Goal: Task Accomplishment & Management: Manage account settings

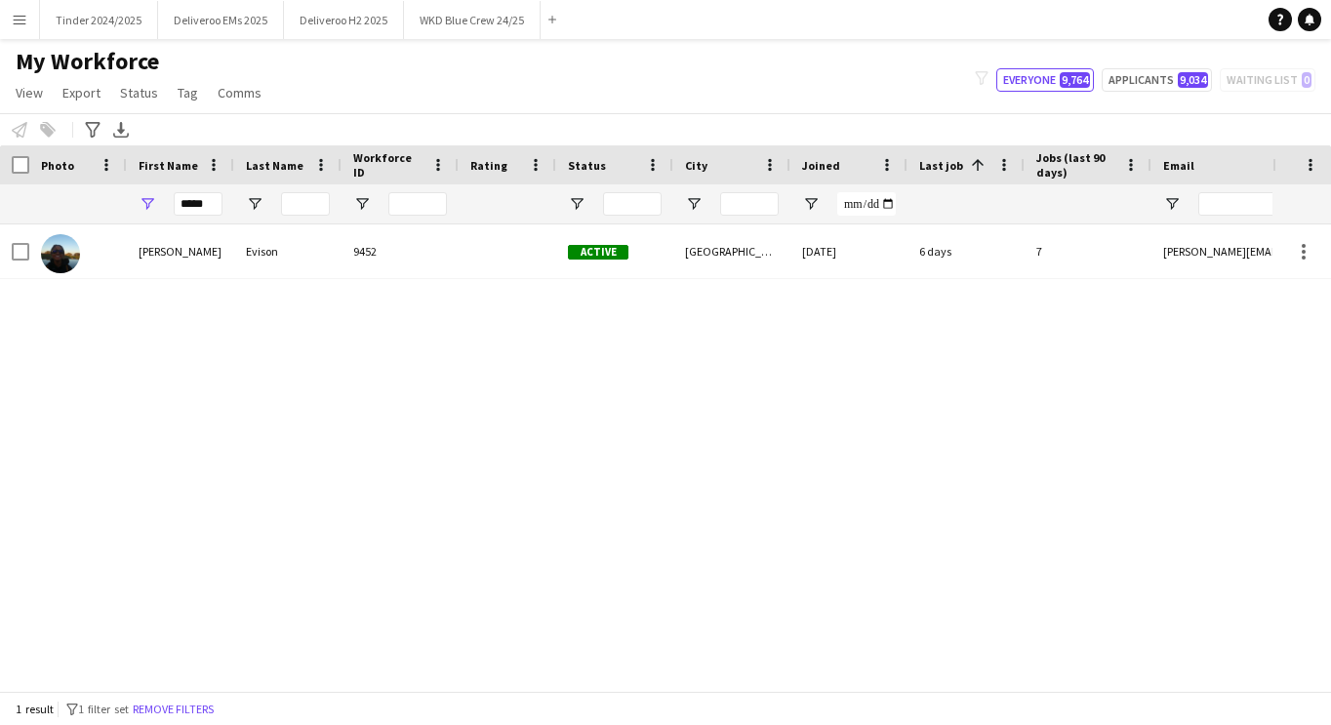
click at [17, 23] on app-icon "Menu" at bounding box center [20, 20] width 16 height 16
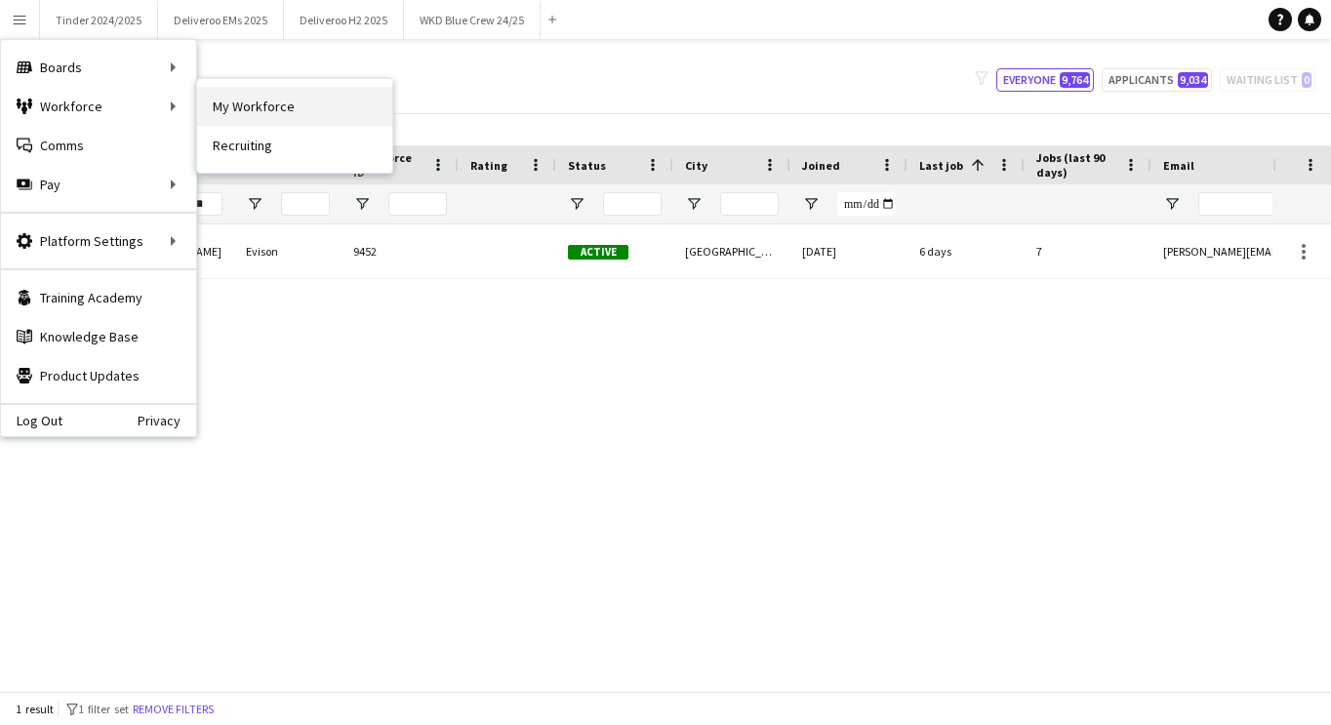
click at [270, 107] on link "My Workforce" at bounding box center [294, 106] width 195 height 39
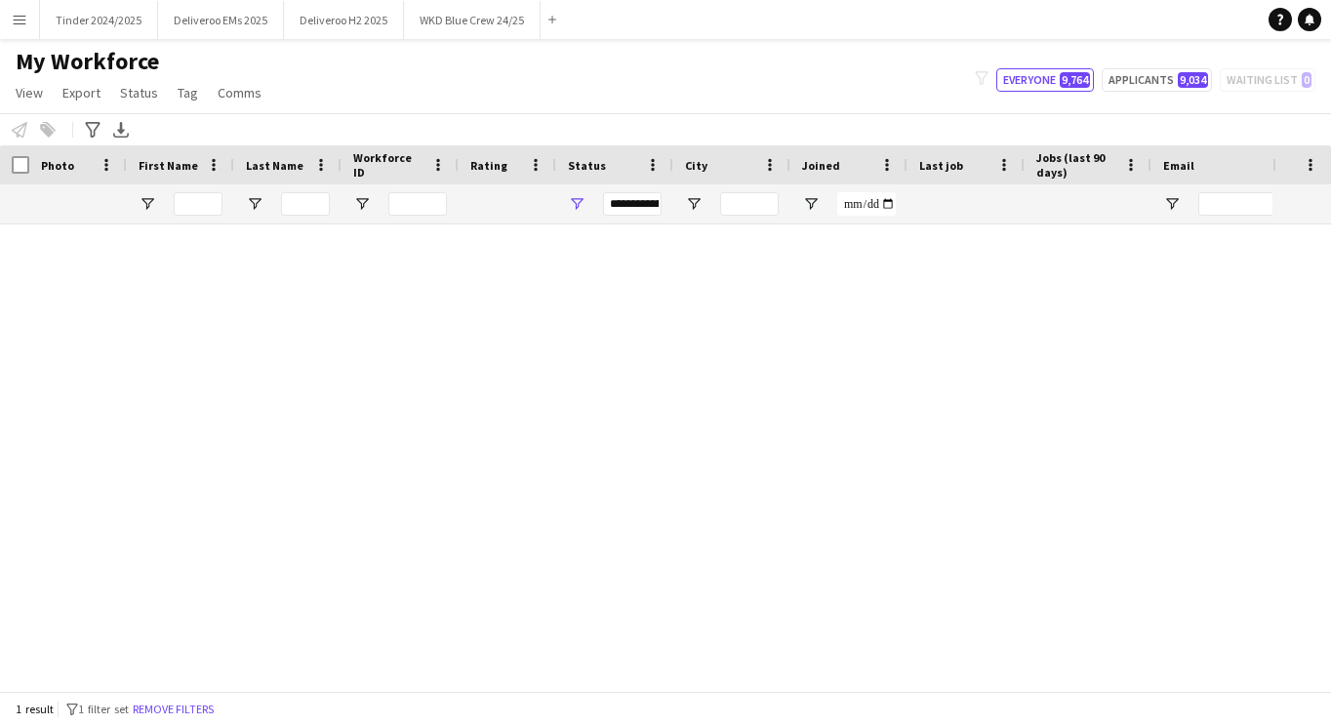
type input "*****"
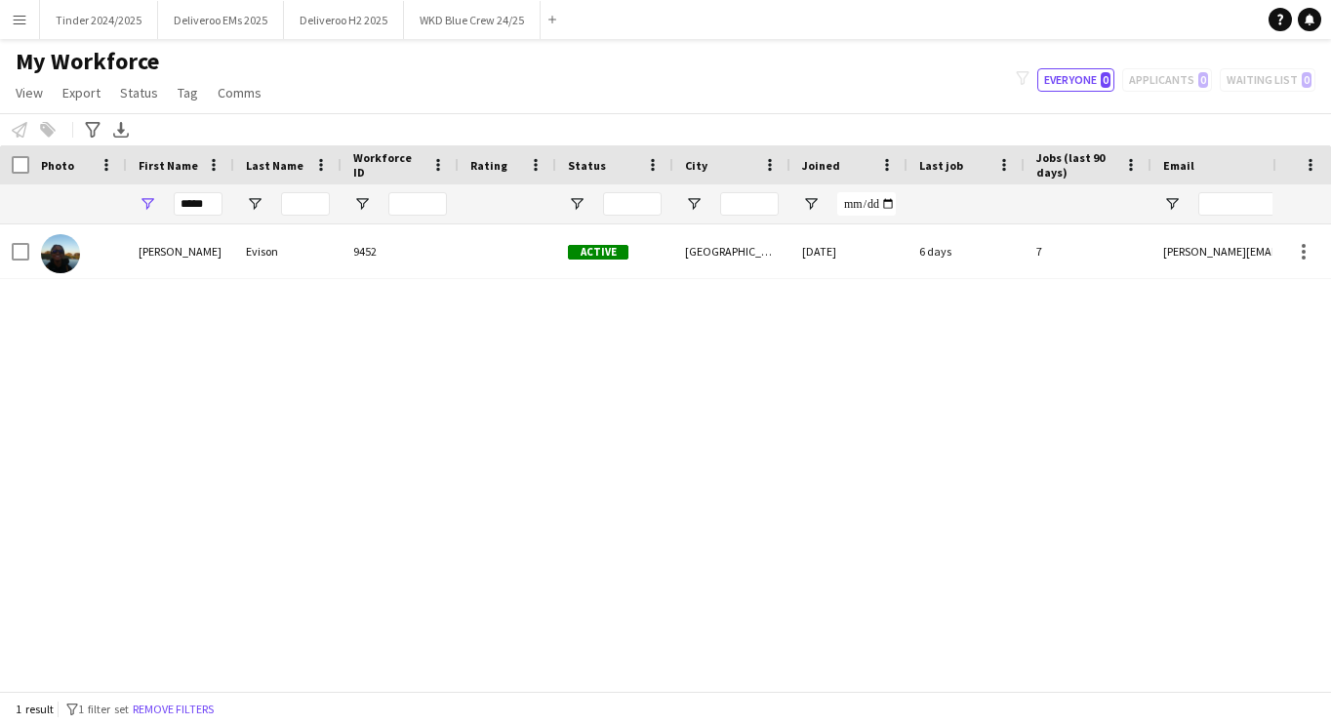
click at [21, 23] on app-icon "Menu" at bounding box center [20, 20] width 16 height 16
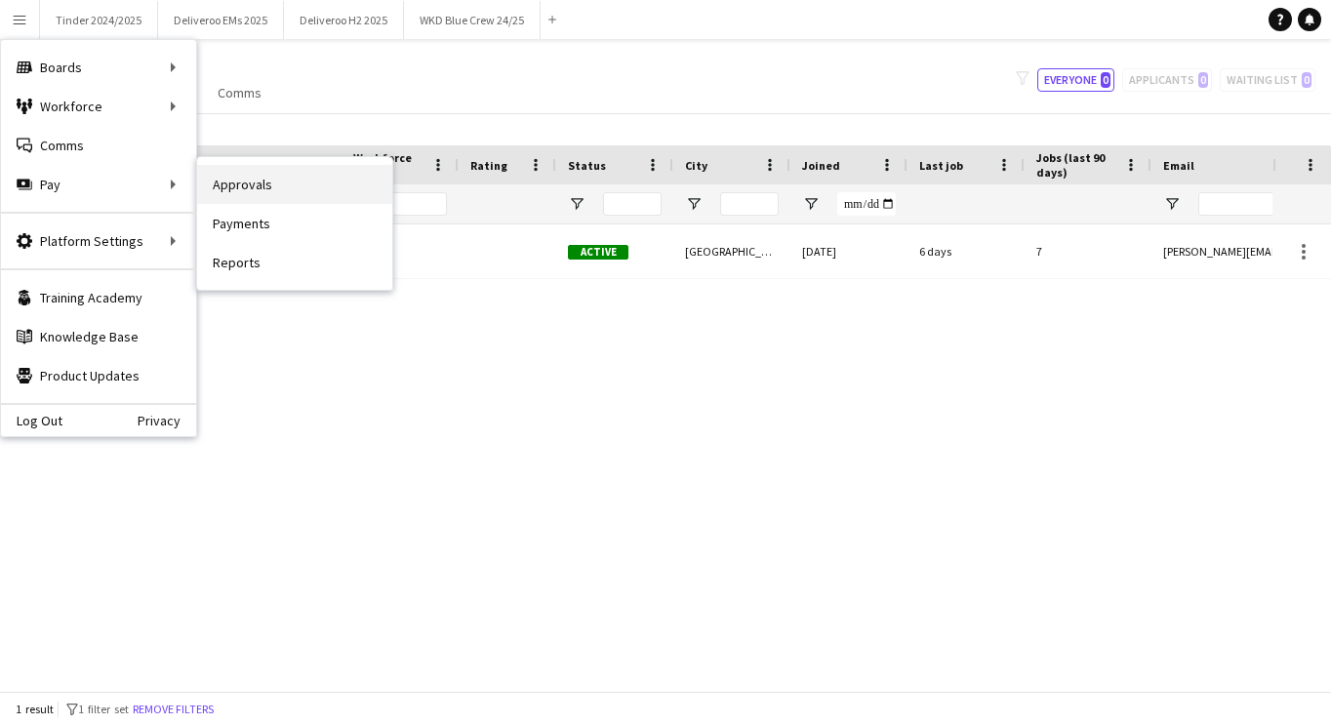
click at [261, 196] on link "Approvals" at bounding box center [294, 184] width 195 height 39
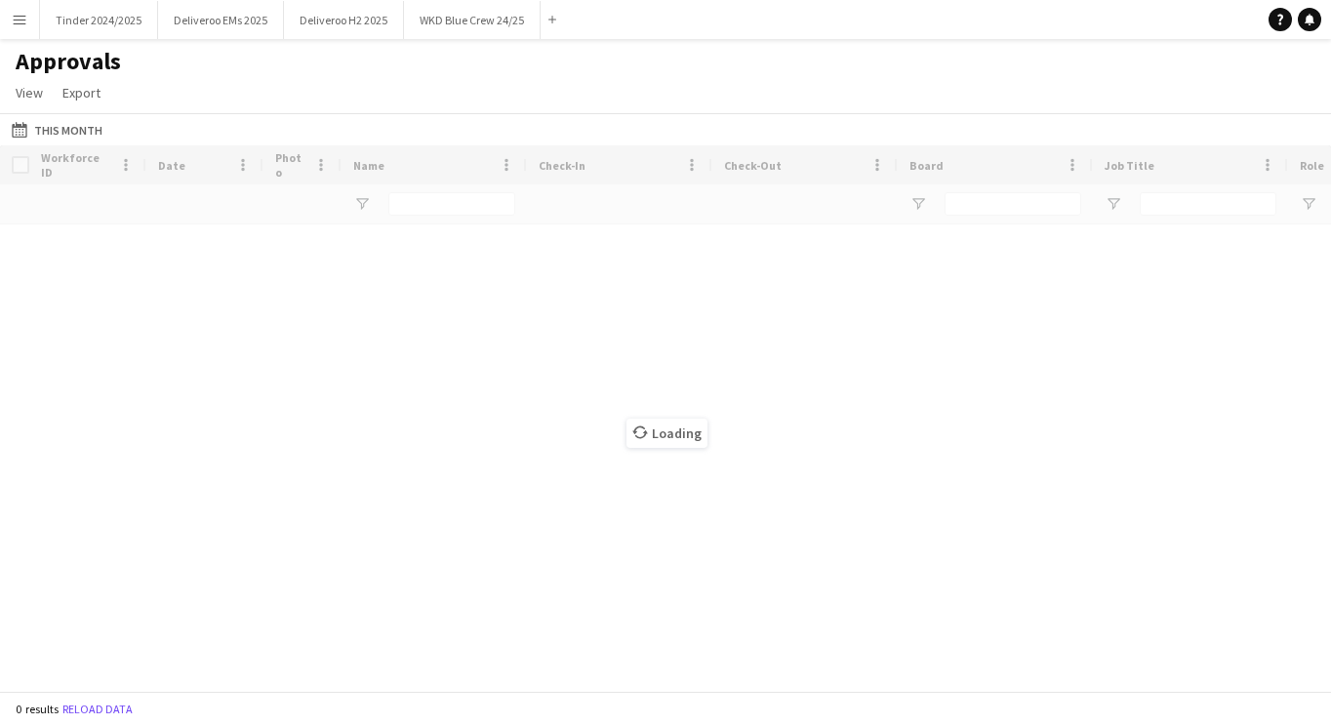
type input "****"
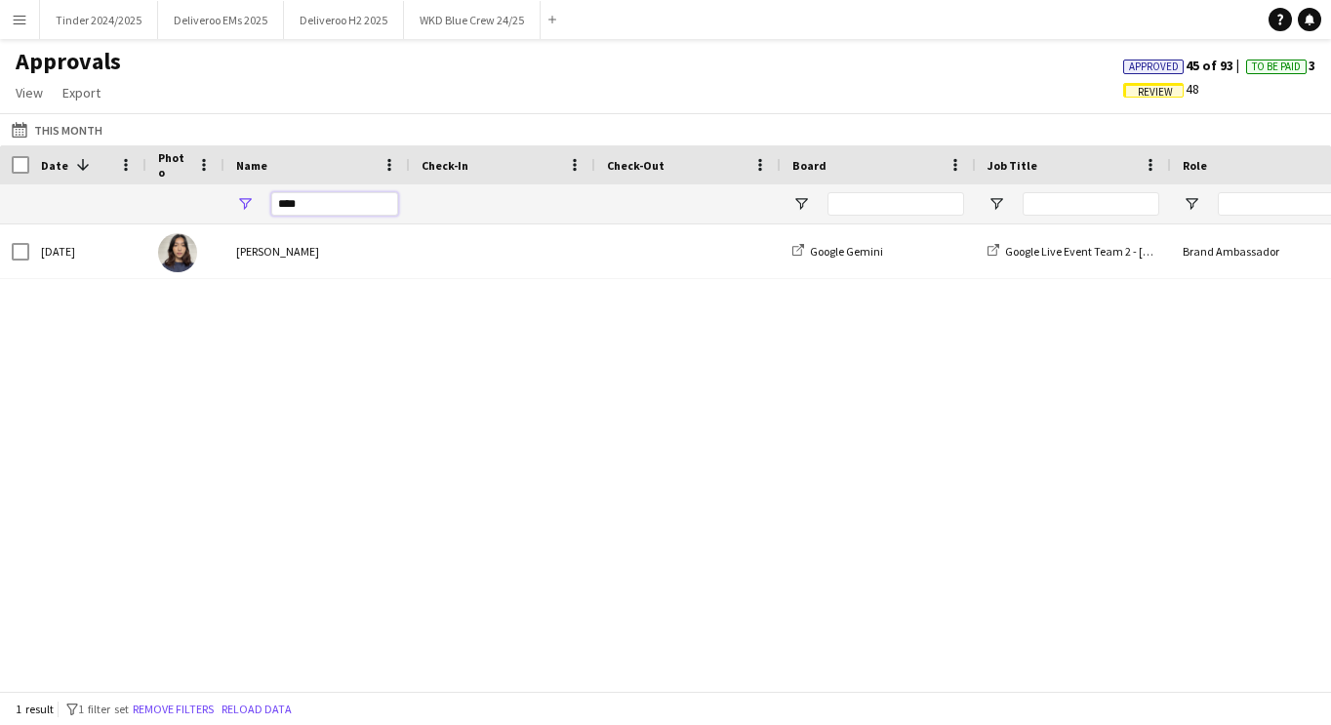
drag, startPoint x: 341, startPoint y: 204, endPoint x: 226, endPoint y: 203, distance: 114.2
click at [226, 203] on div "****" at bounding box center [316, 203] width 185 height 39
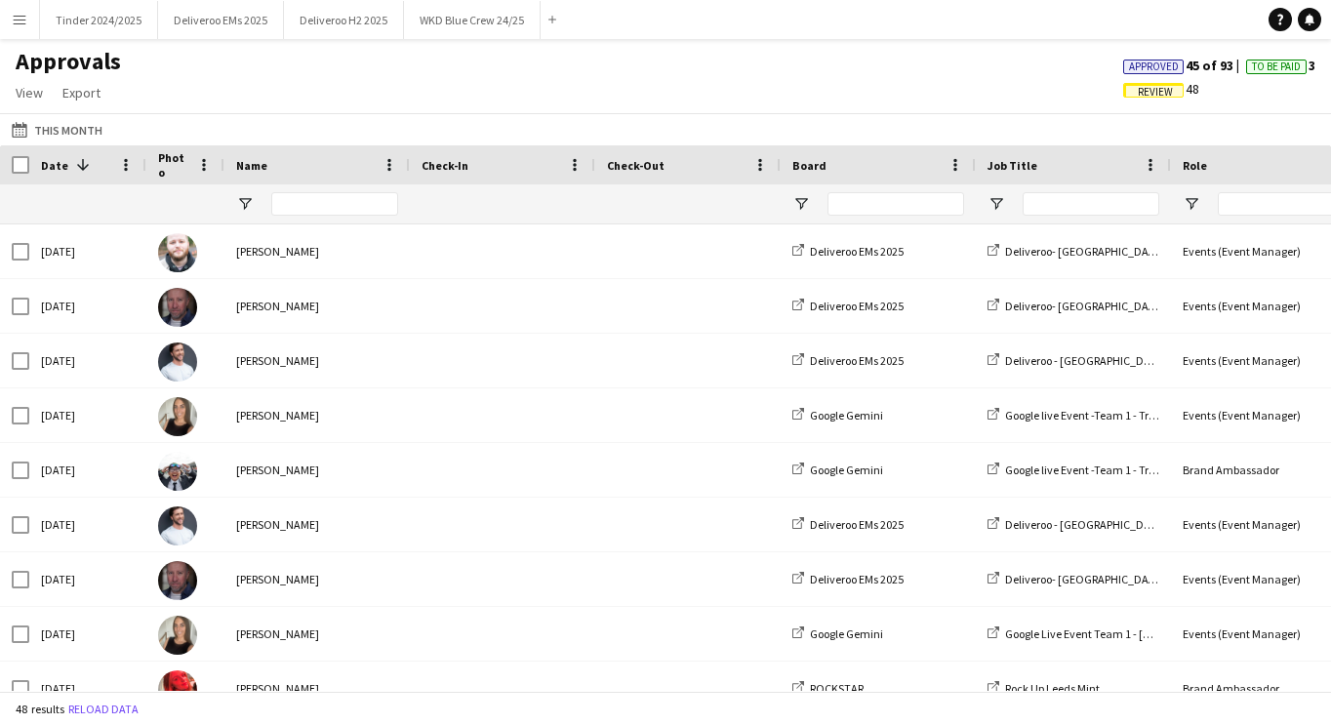
click at [1137, 61] on span "Approved" at bounding box center [1154, 67] width 50 height 13
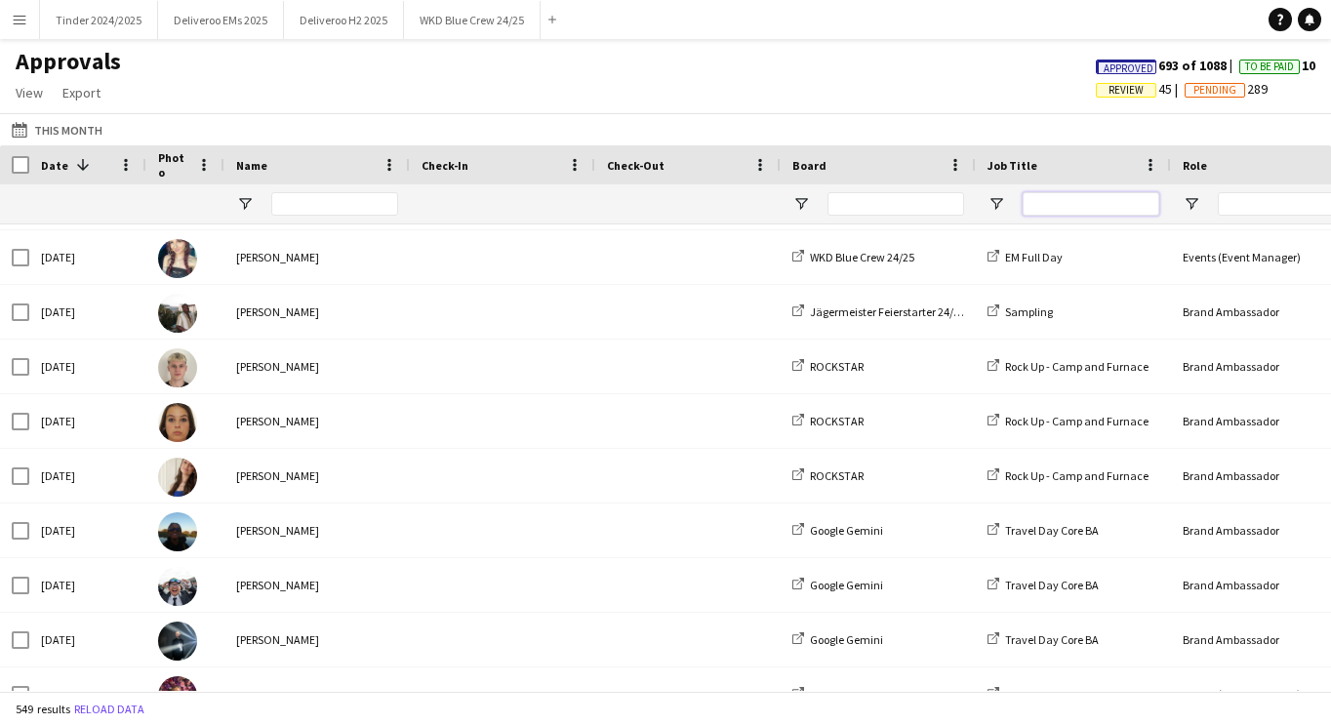
click at [1058, 202] on input "Job Title Filter Input" at bounding box center [1091, 203] width 137 height 23
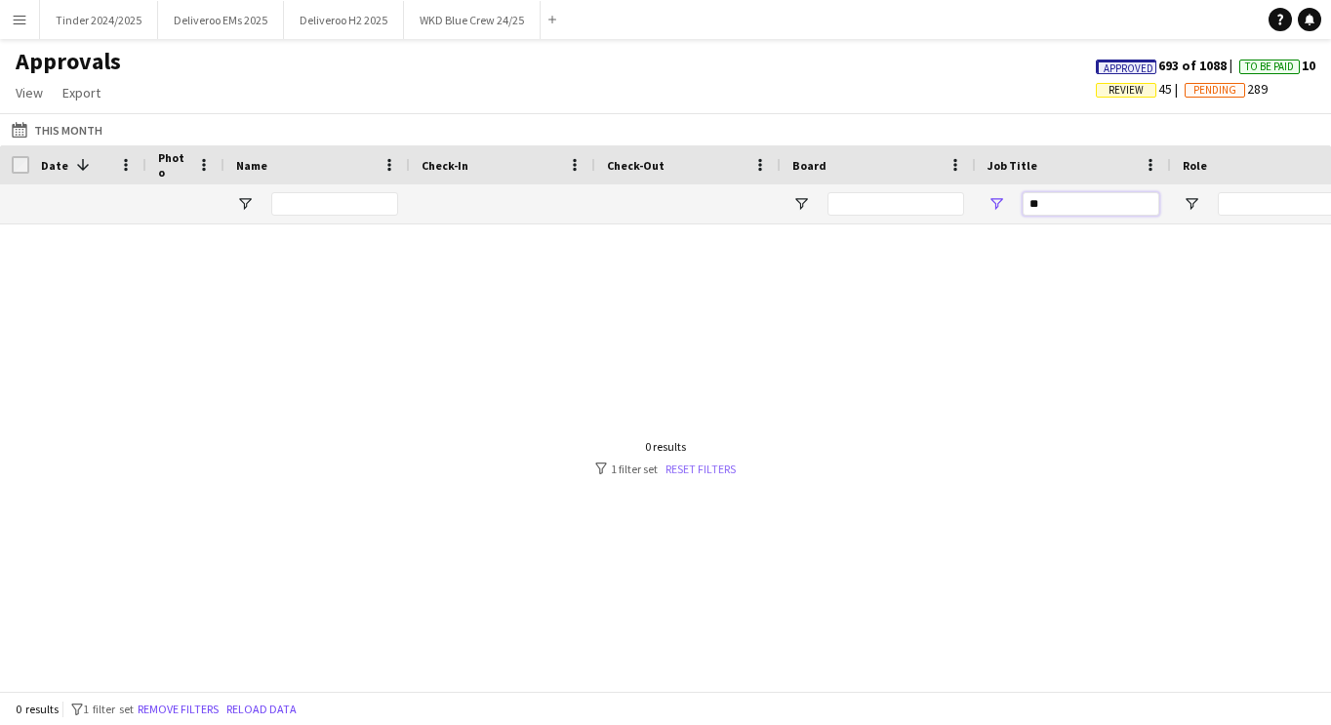
type input "*"
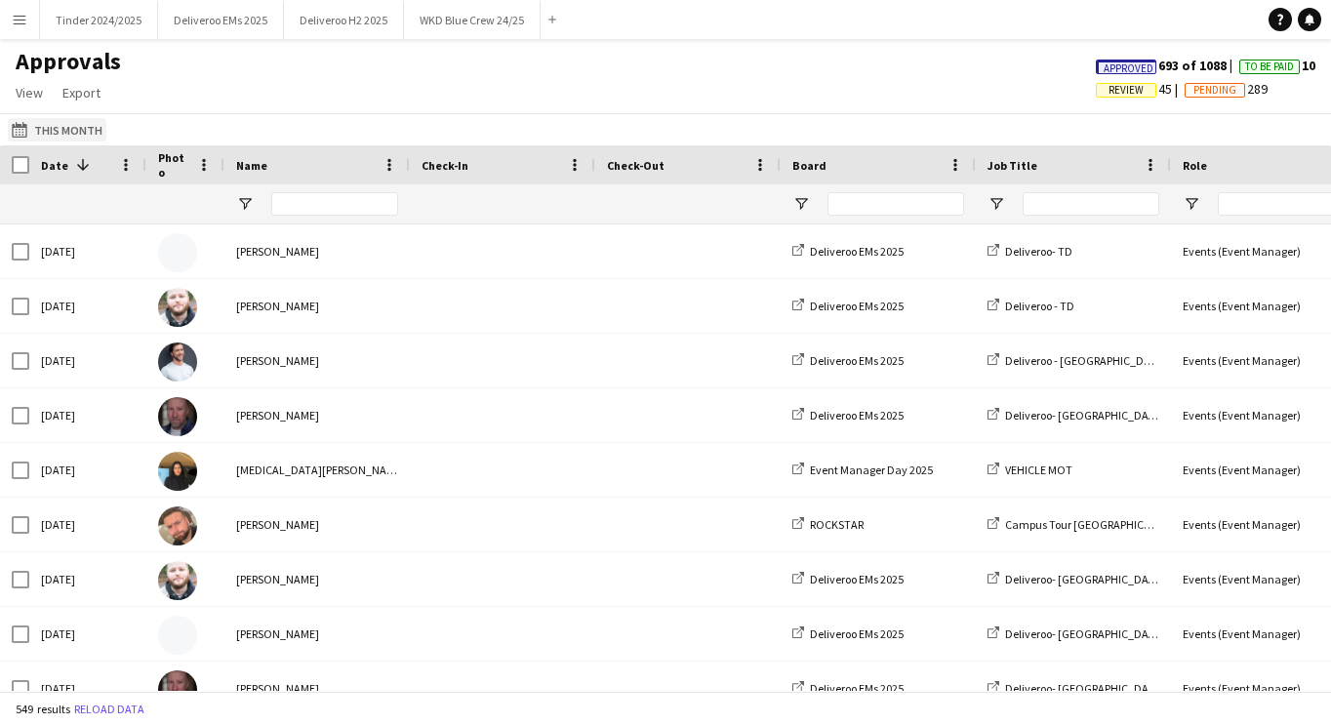
click at [53, 128] on button "This Month This Month" at bounding box center [57, 129] width 99 height 23
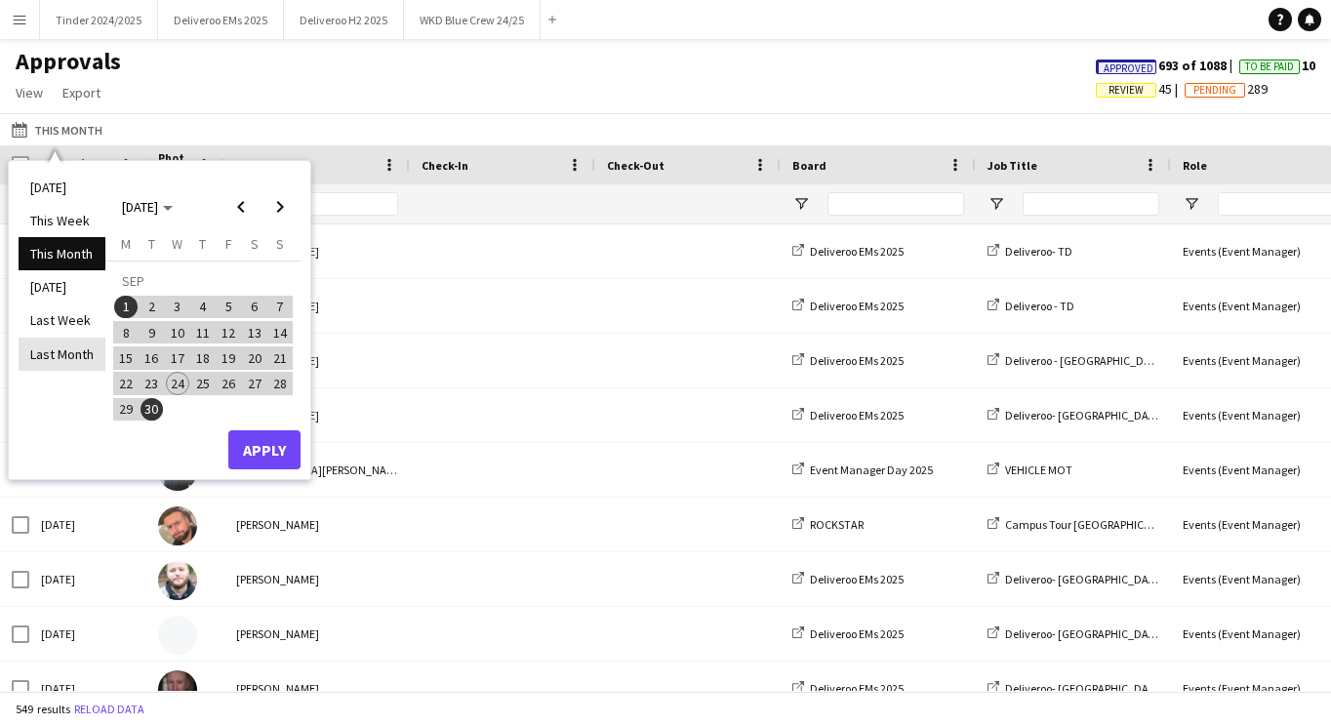
click at [70, 353] on li "Last Month" at bounding box center [62, 354] width 87 height 33
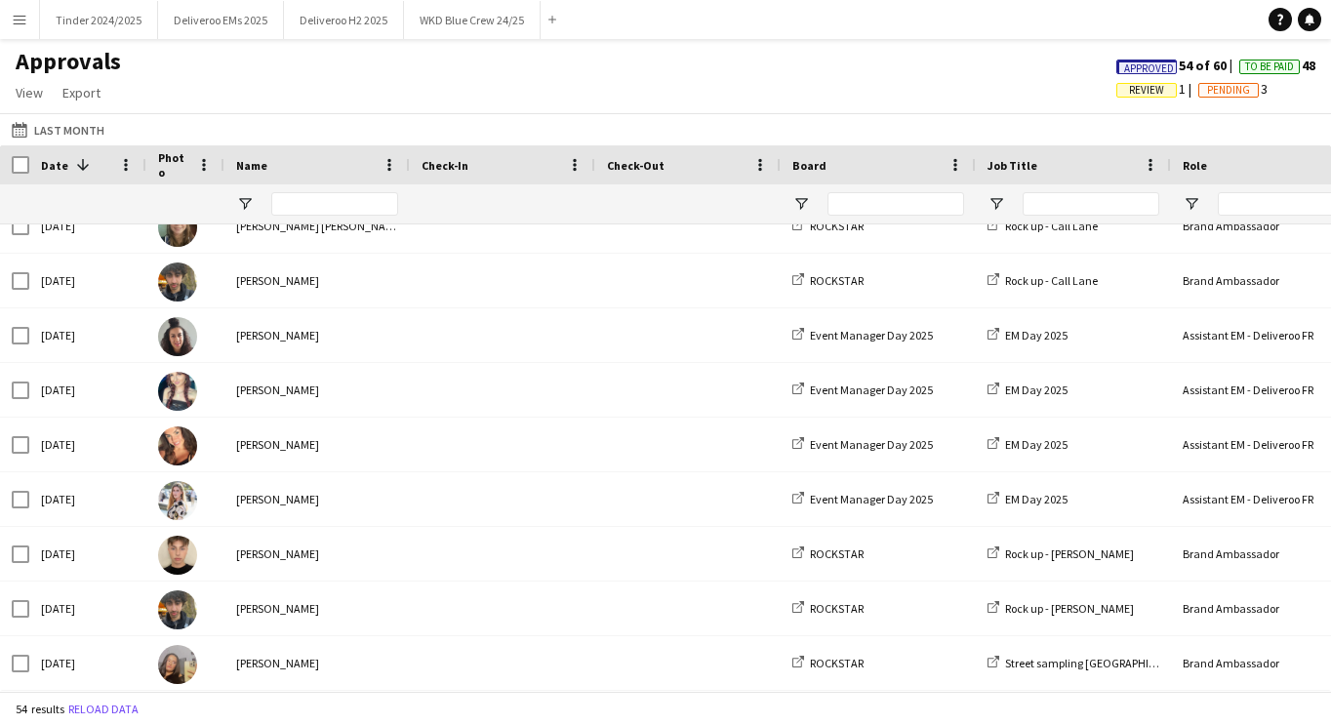
click at [1259, 64] on span "To Be Paid" at bounding box center [1269, 67] width 49 height 13
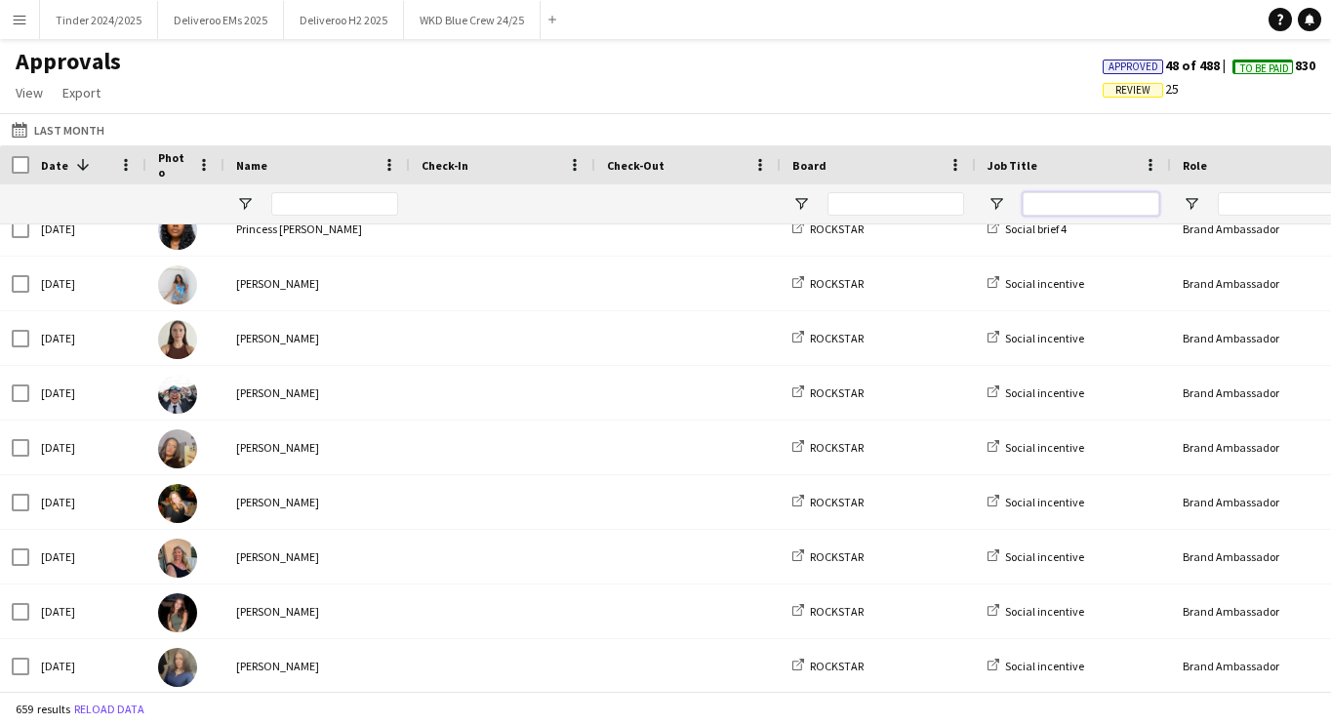
click at [1047, 200] on input "Job Title Filter Input" at bounding box center [1091, 203] width 137 height 23
type input "*********"
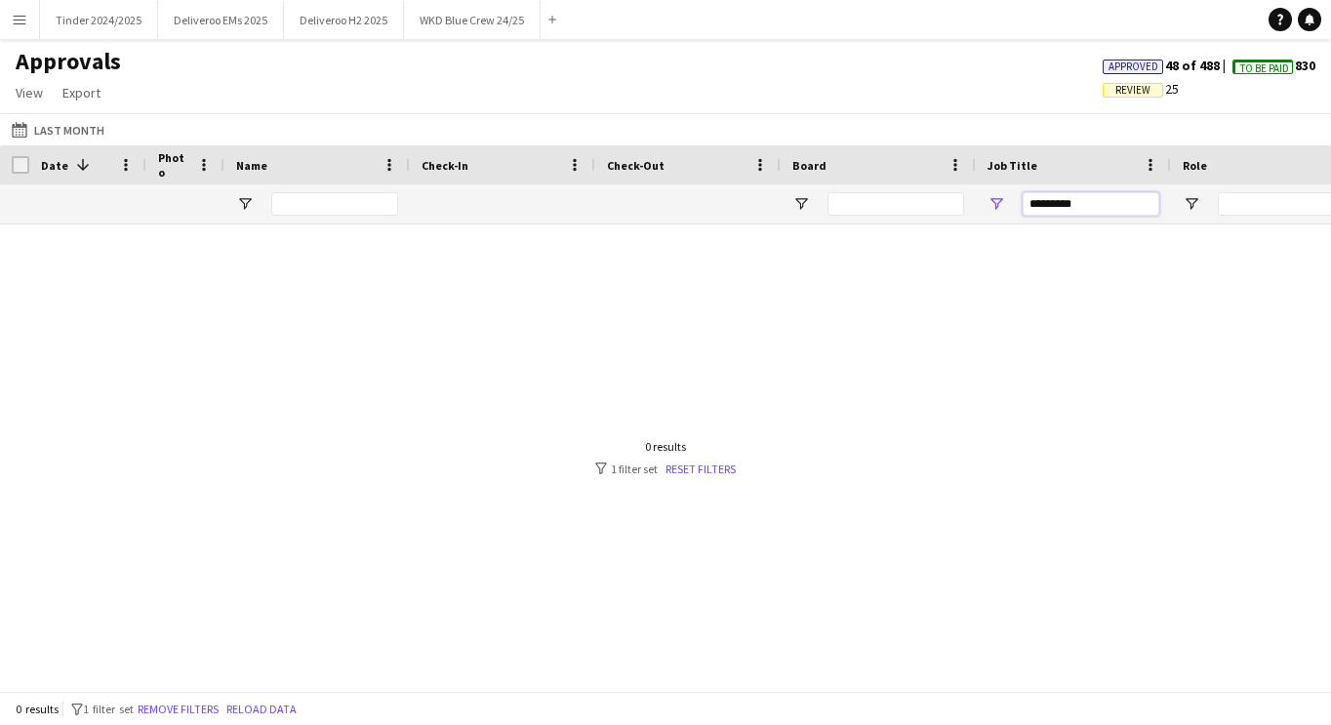
drag, startPoint x: 1082, startPoint y: 208, endPoint x: 907, endPoint y: 208, distance: 175.7
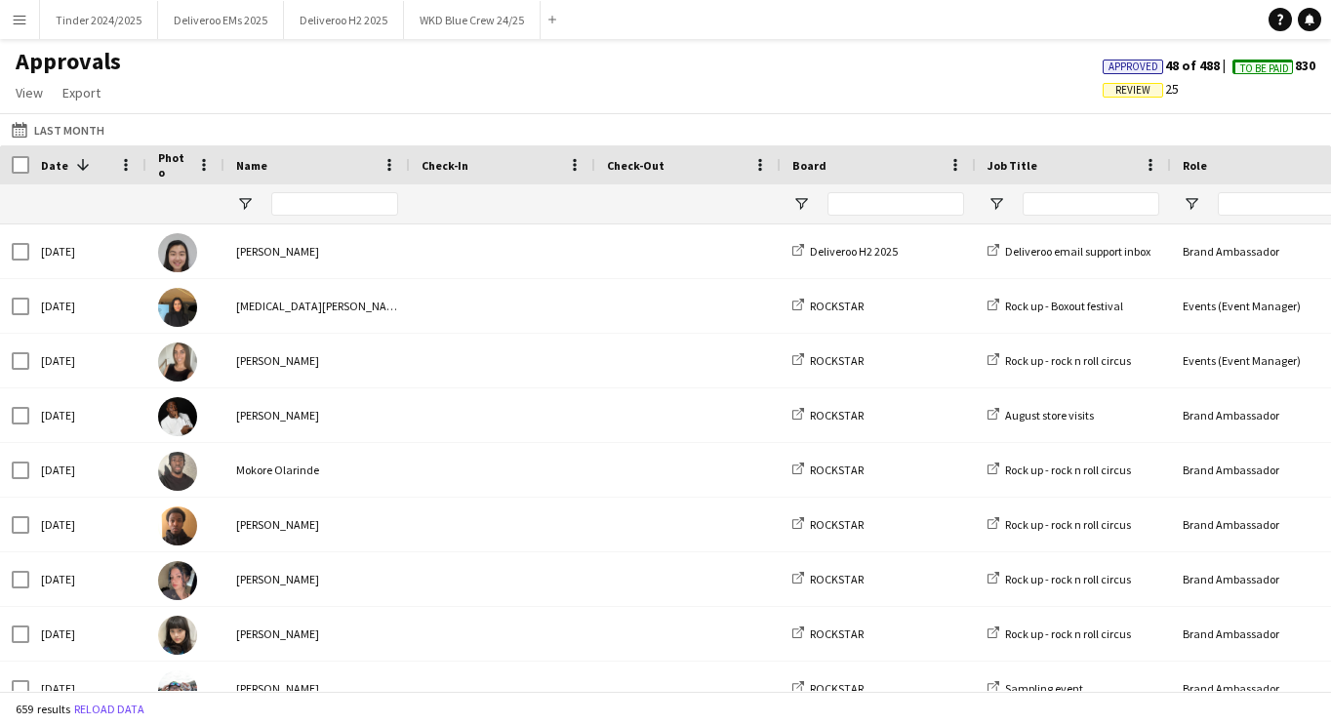
click at [1137, 90] on span "Review" at bounding box center [1133, 90] width 35 height 13
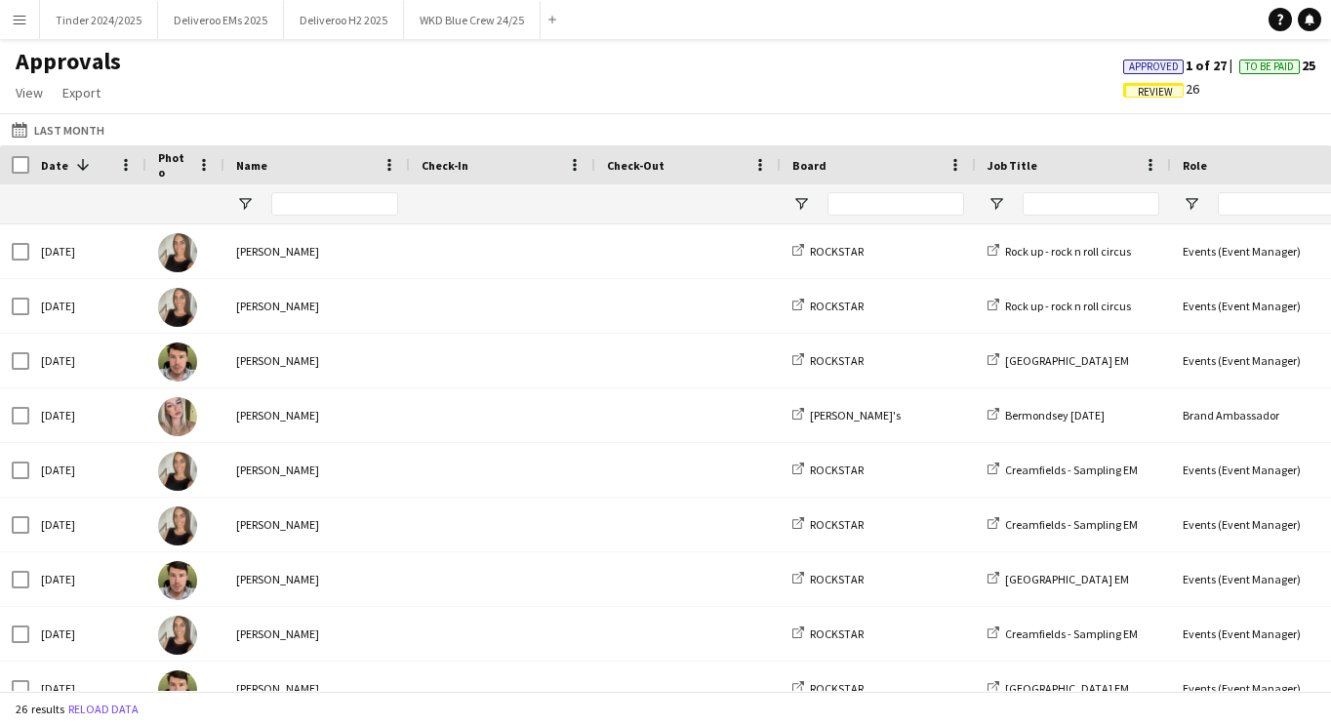
click at [304, 116] on div "This Month Last Month [DATE] This Week This Month [DATE] Last Week Last Month […" at bounding box center [665, 129] width 1331 height 32
click at [512, 89] on div "Approvals View Customise view Customise filters Reset Filters Reset View Reset …" at bounding box center [665, 80] width 1331 height 66
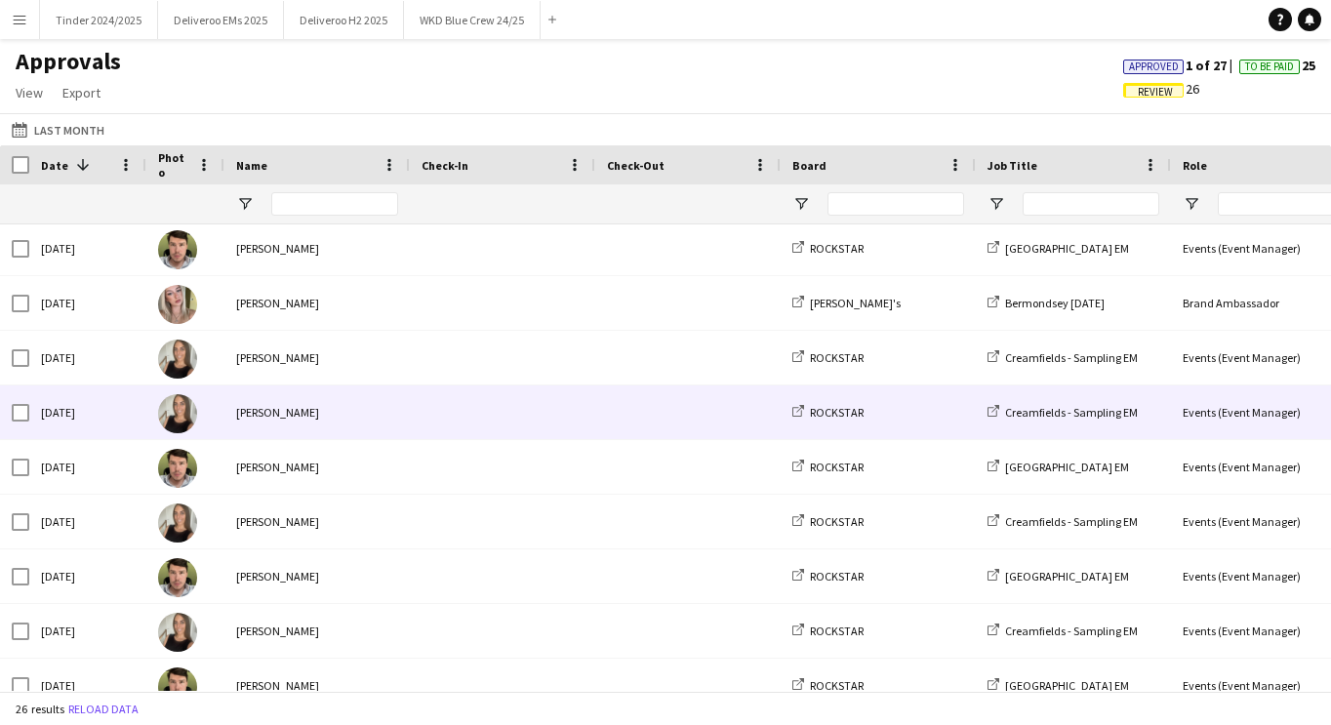
scroll to position [117, 0]
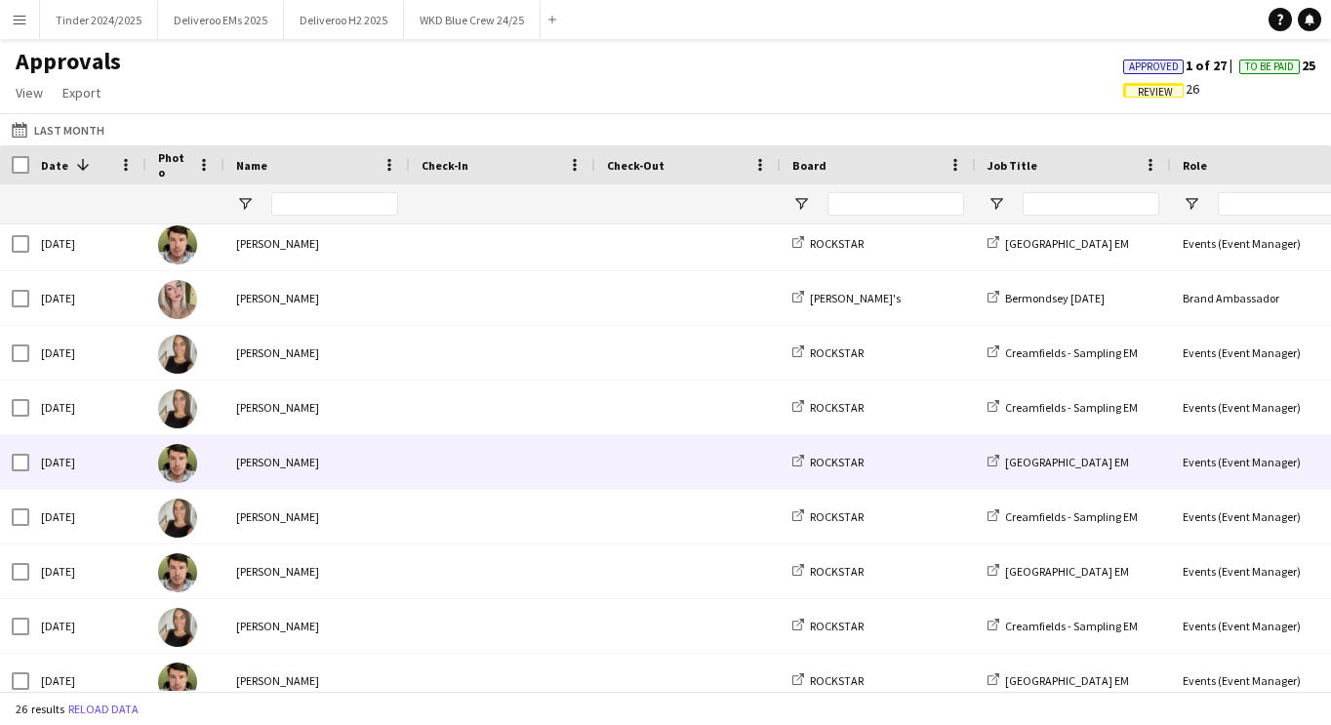
click at [407, 481] on div "[PERSON_NAME]" at bounding box center [316, 462] width 185 height 54
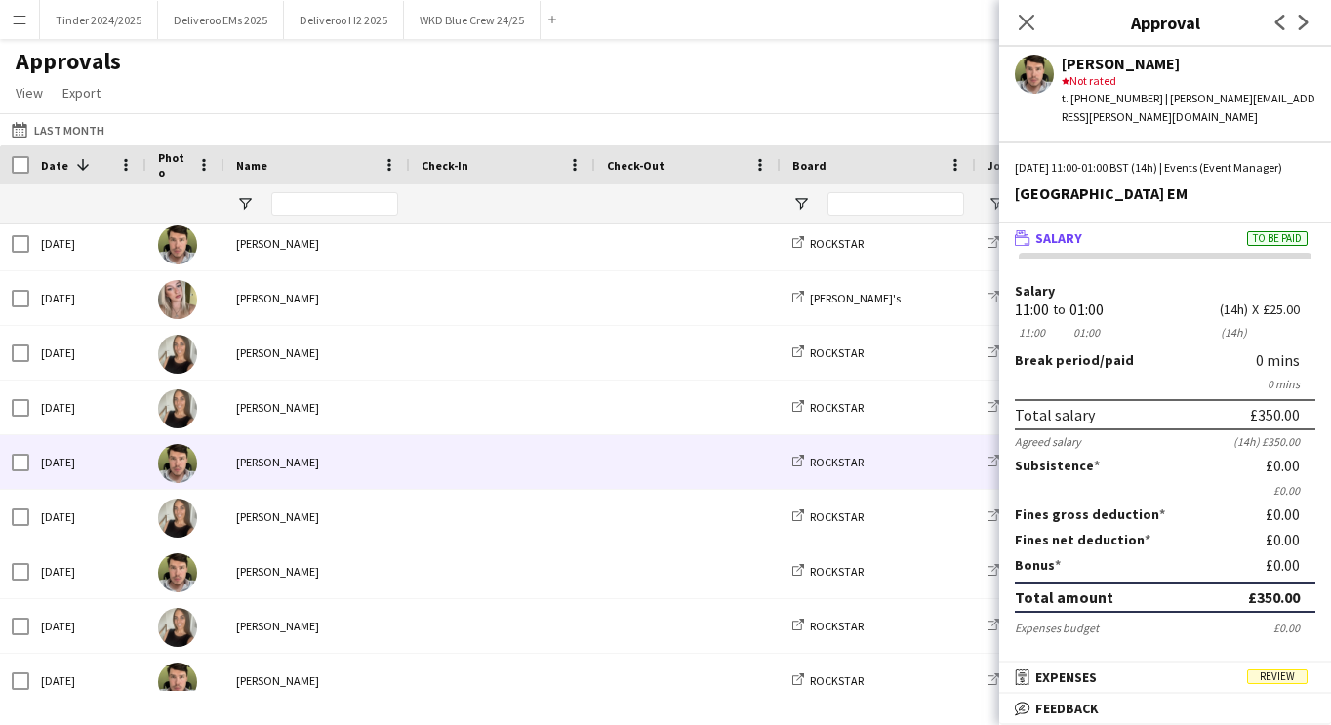
click at [1012, 72] on div "[PERSON_NAME] star Not rated t. [PHONE_NUMBER] | [PERSON_NAME][EMAIL_ADDRESS][P…" at bounding box center [1165, 86] width 332 height 79
click at [1023, 25] on icon at bounding box center [1026, 22] width 19 height 19
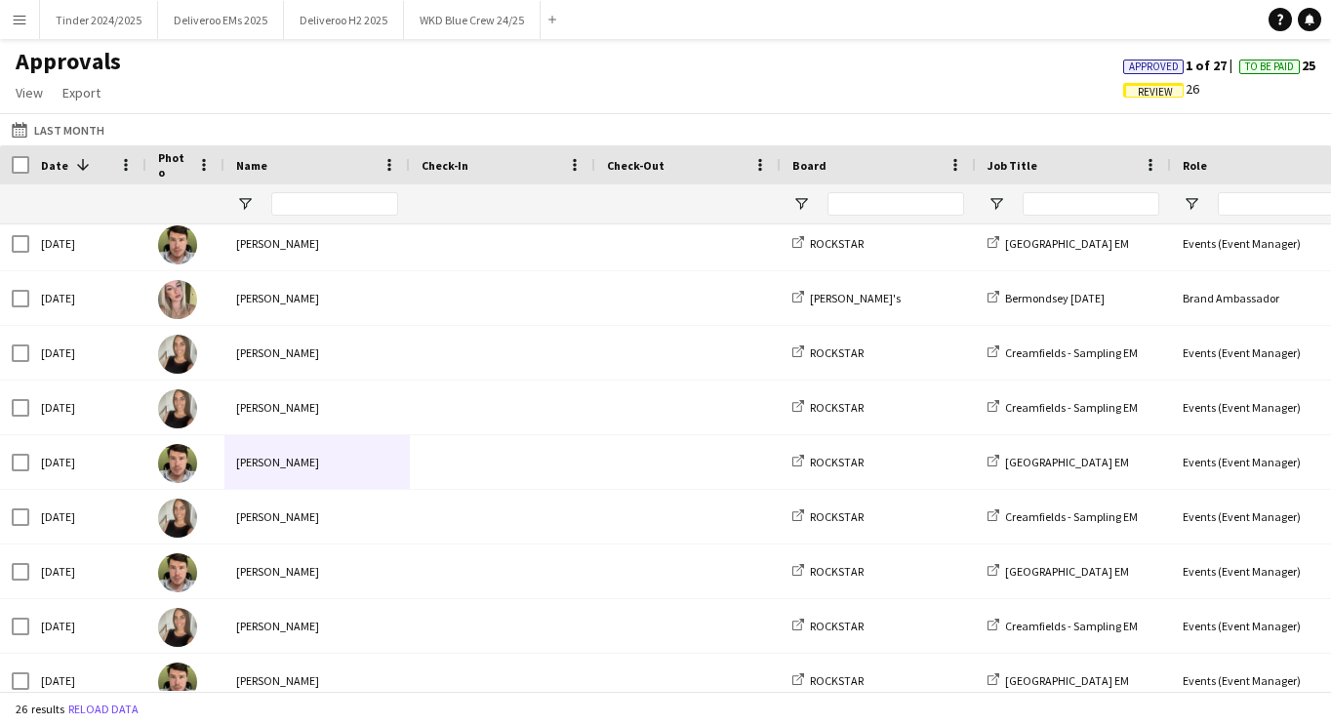
click at [941, 79] on div "Approvals View Customise view Customise filters Reset Filters Reset View Reset …" at bounding box center [665, 80] width 1331 height 66
click at [1155, 66] on span "Approved" at bounding box center [1154, 67] width 50 height 13
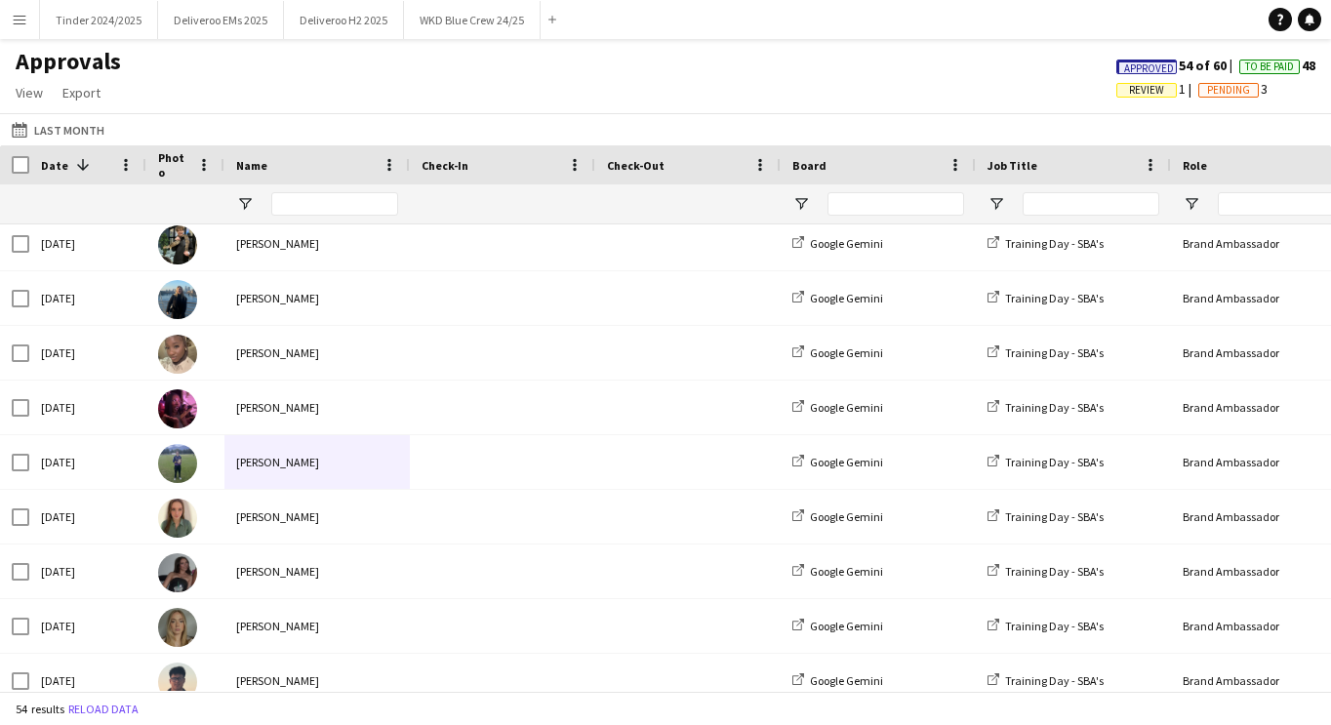
click at [1155, 66] on span "Approved" at bounding box center [1149, 68] width 50 height 13
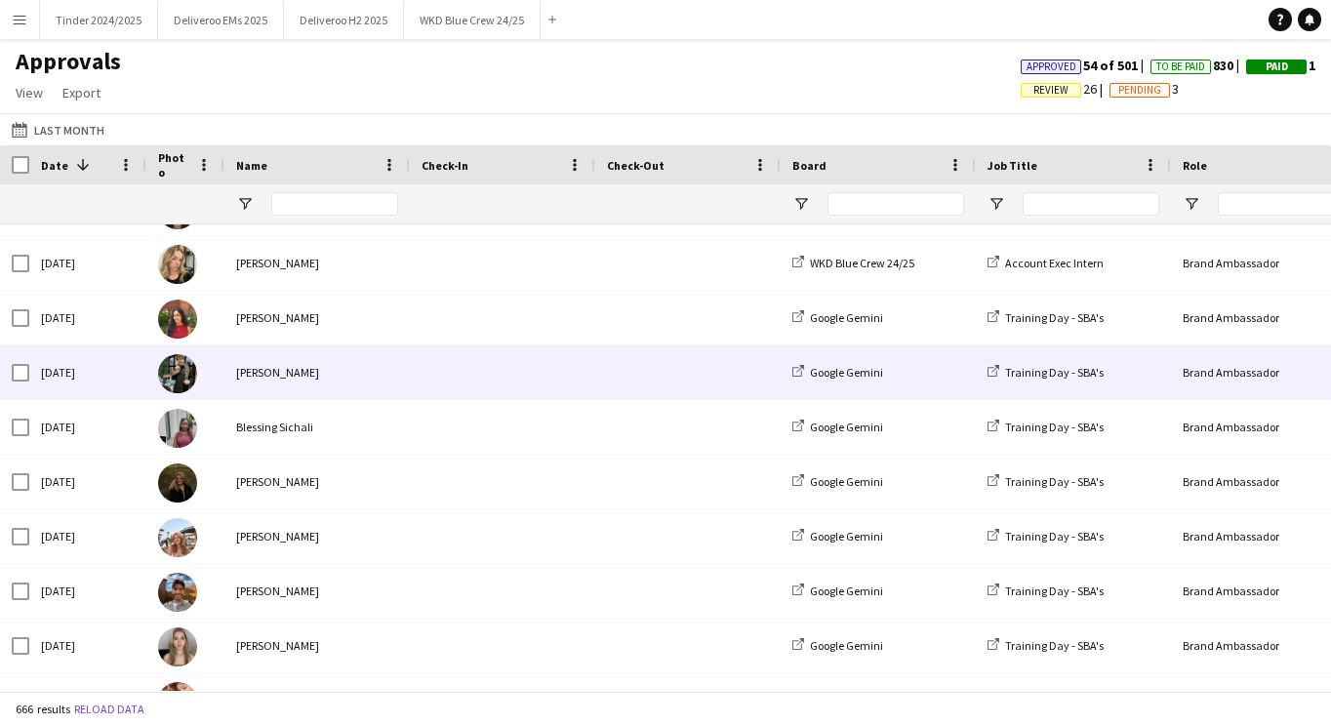
scroll to position [1568, 0]
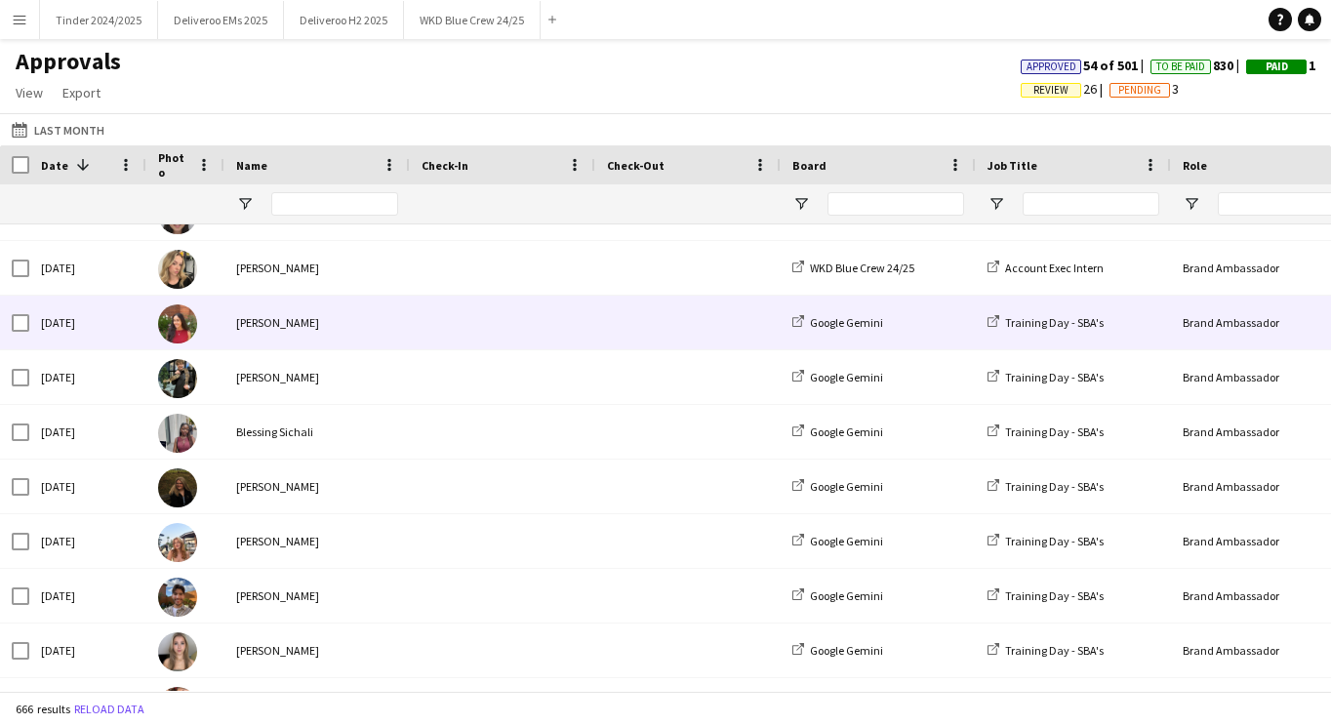
click at [678, 329] on span at bounding box center [688, 323] width 162 height 54
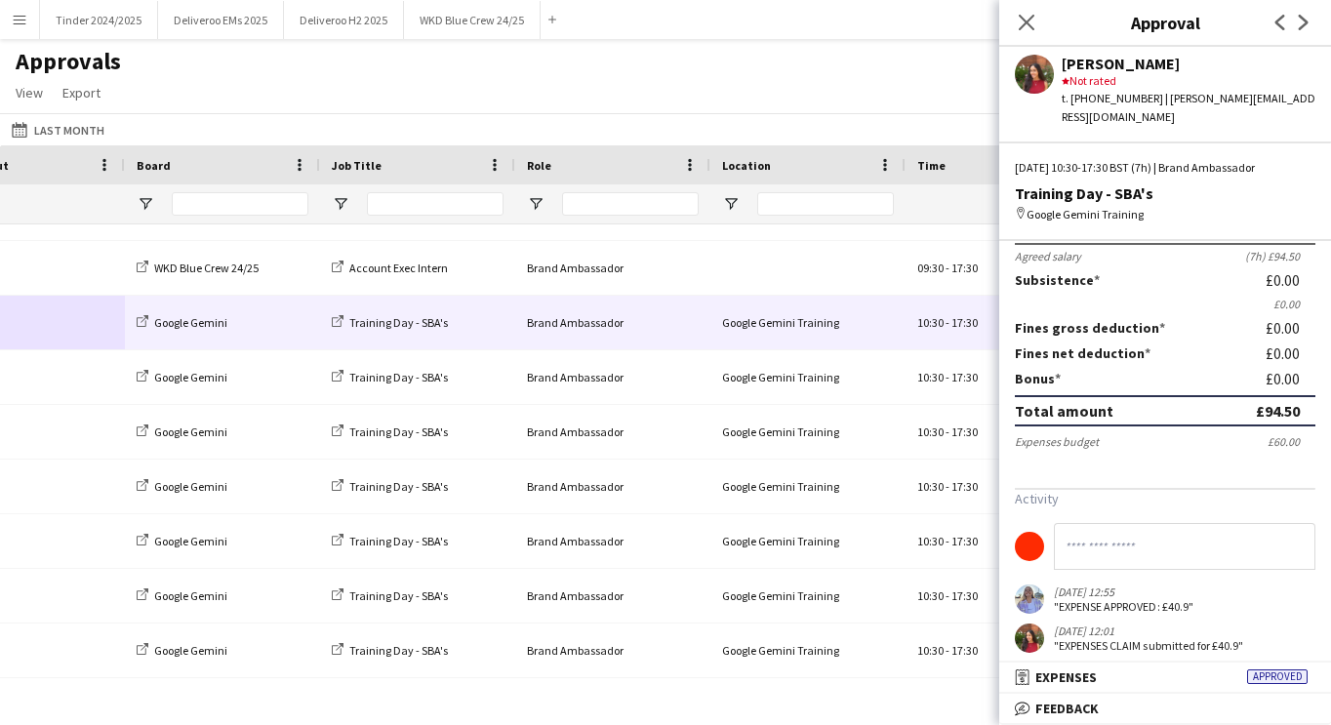
click at [937, 61] on div "Approvals View Customise view Customise filters Reset Filters Reset View Reset …" at bounding box center [665, 80] width 1331 height 66
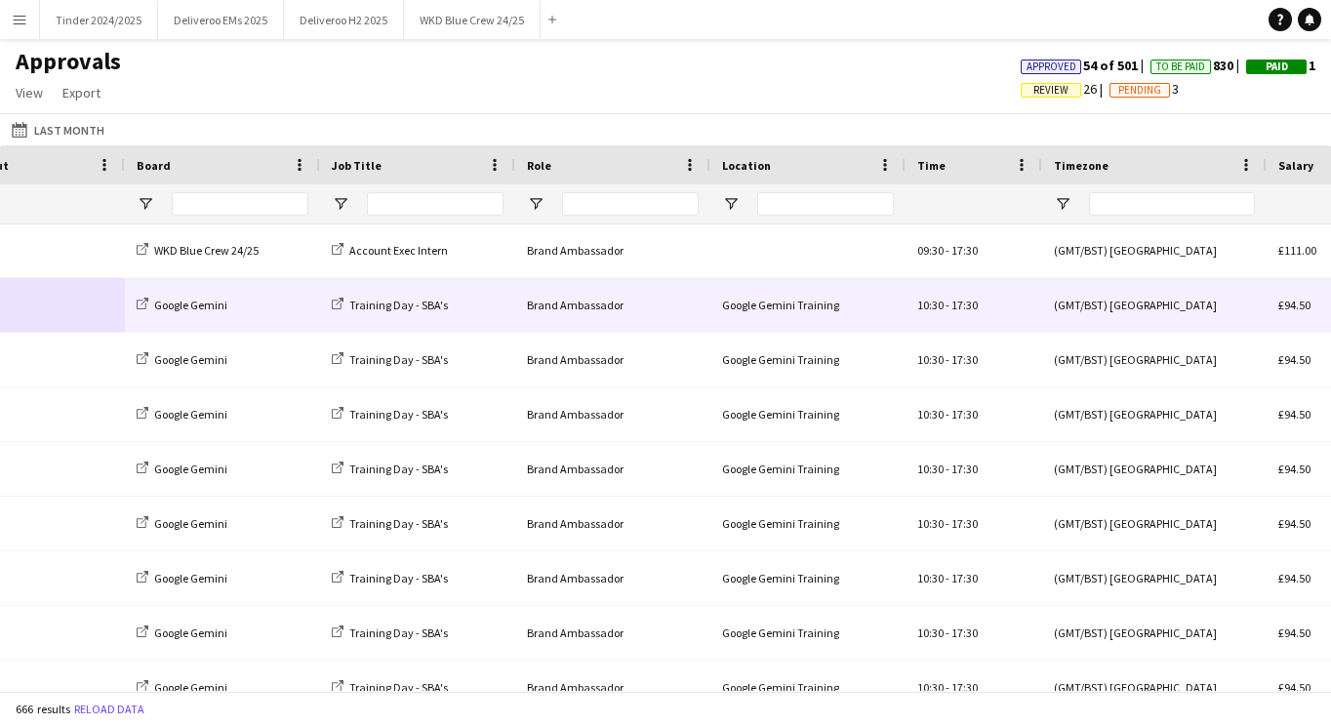
scroll to position [1580, 0]
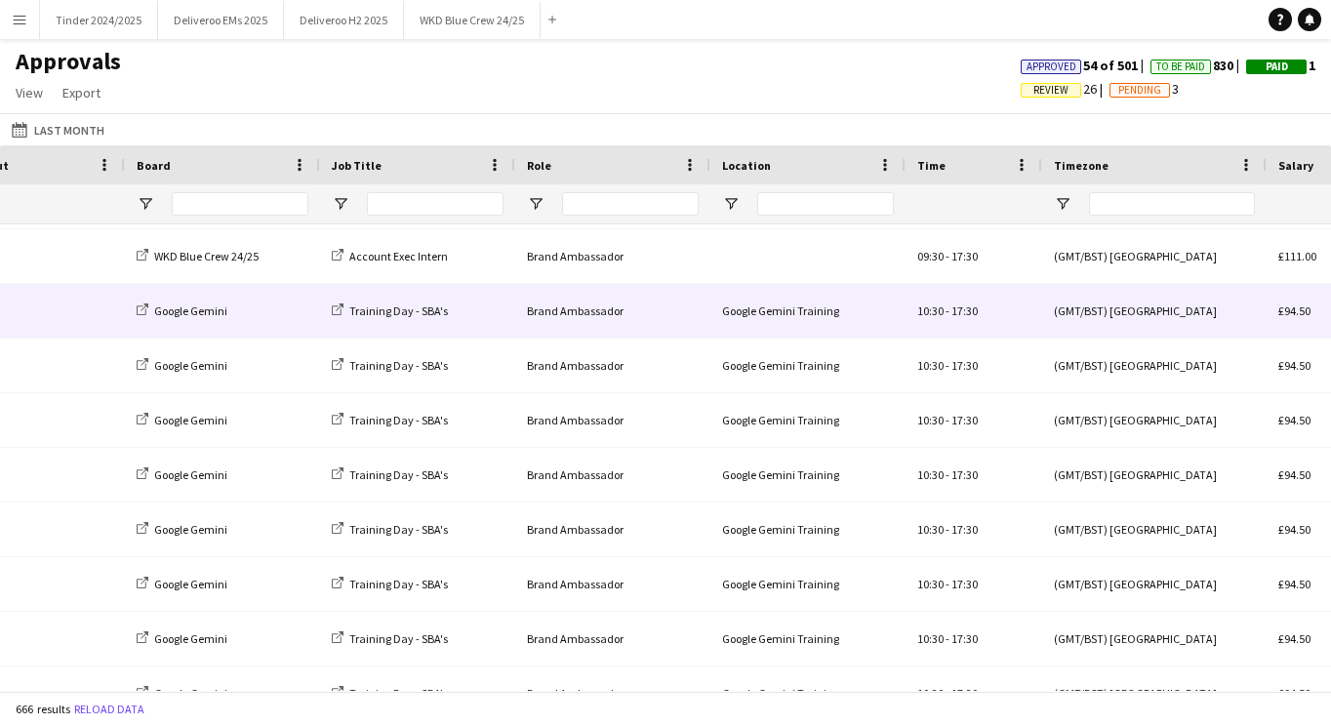
click at [736, 303] on div "Google Gemini Training" at bounding box center [808, 311] width 195 height 54
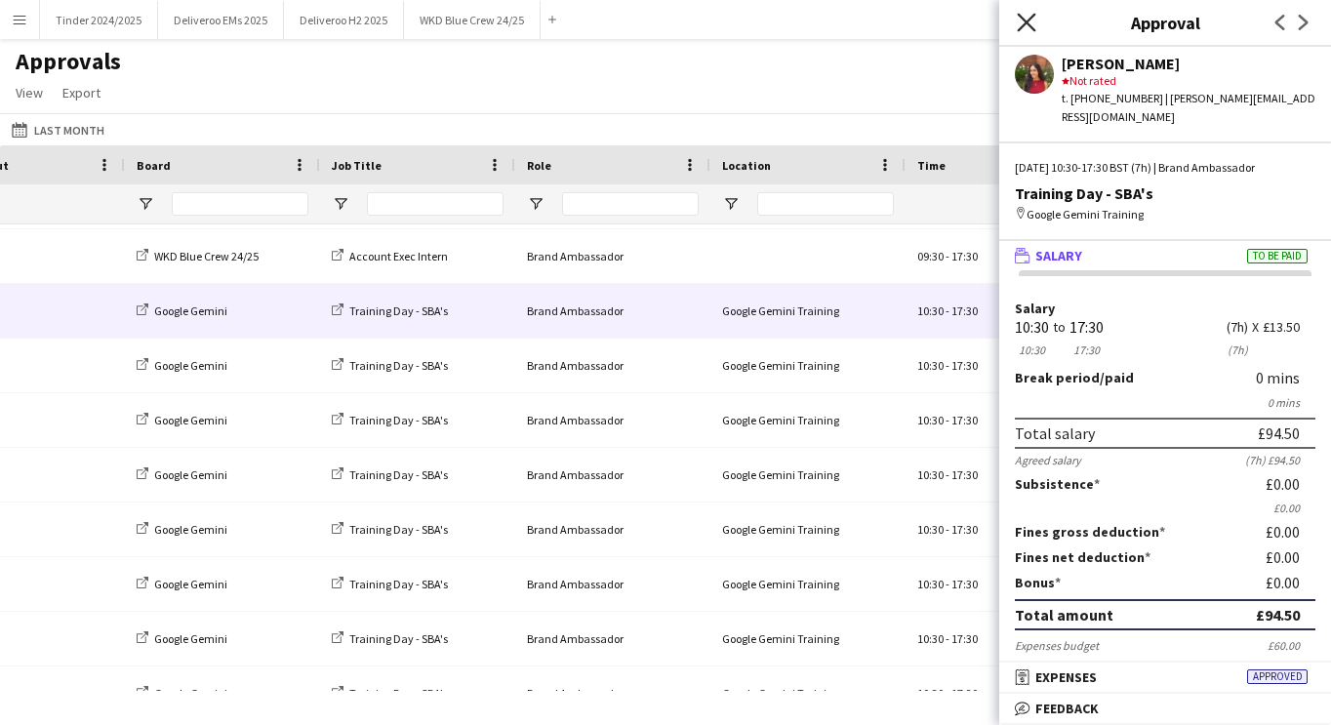
click at [1032, 24] on icon "Close pop-in" at bounding box center [1026, 22] width 19 height 19
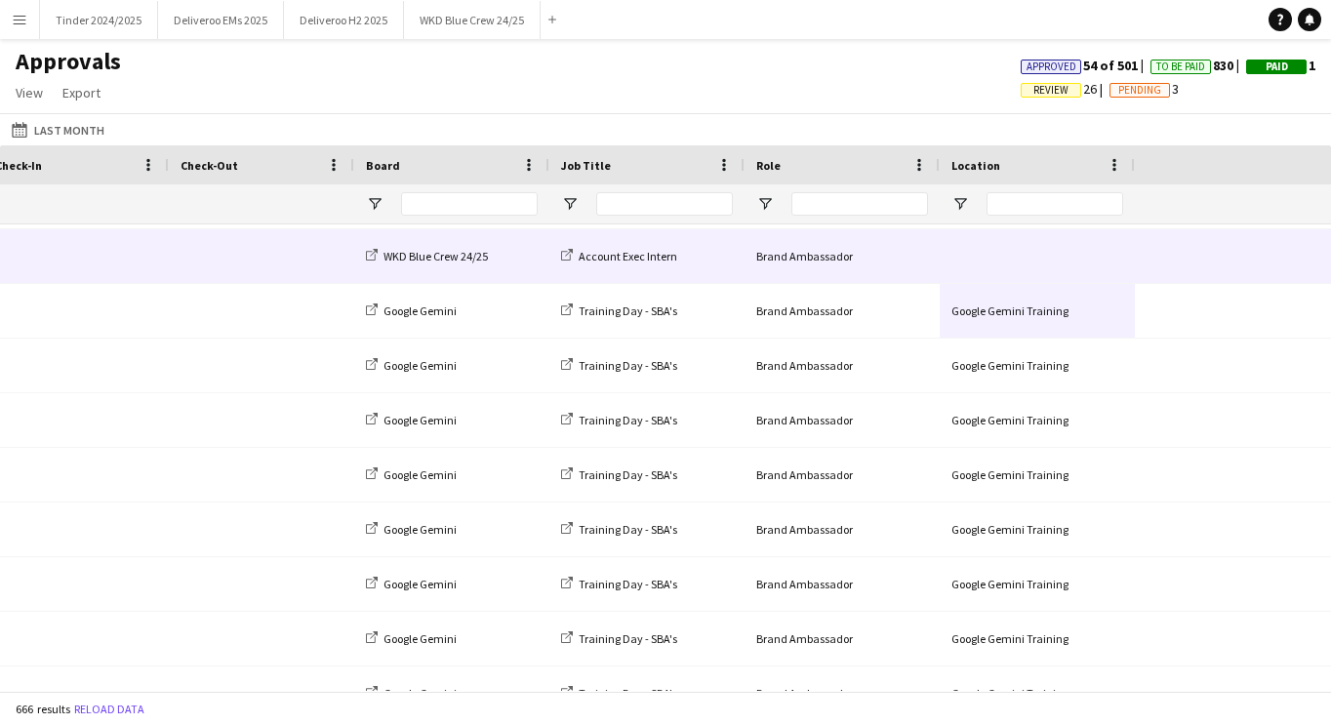
scroll to position [0, 0]
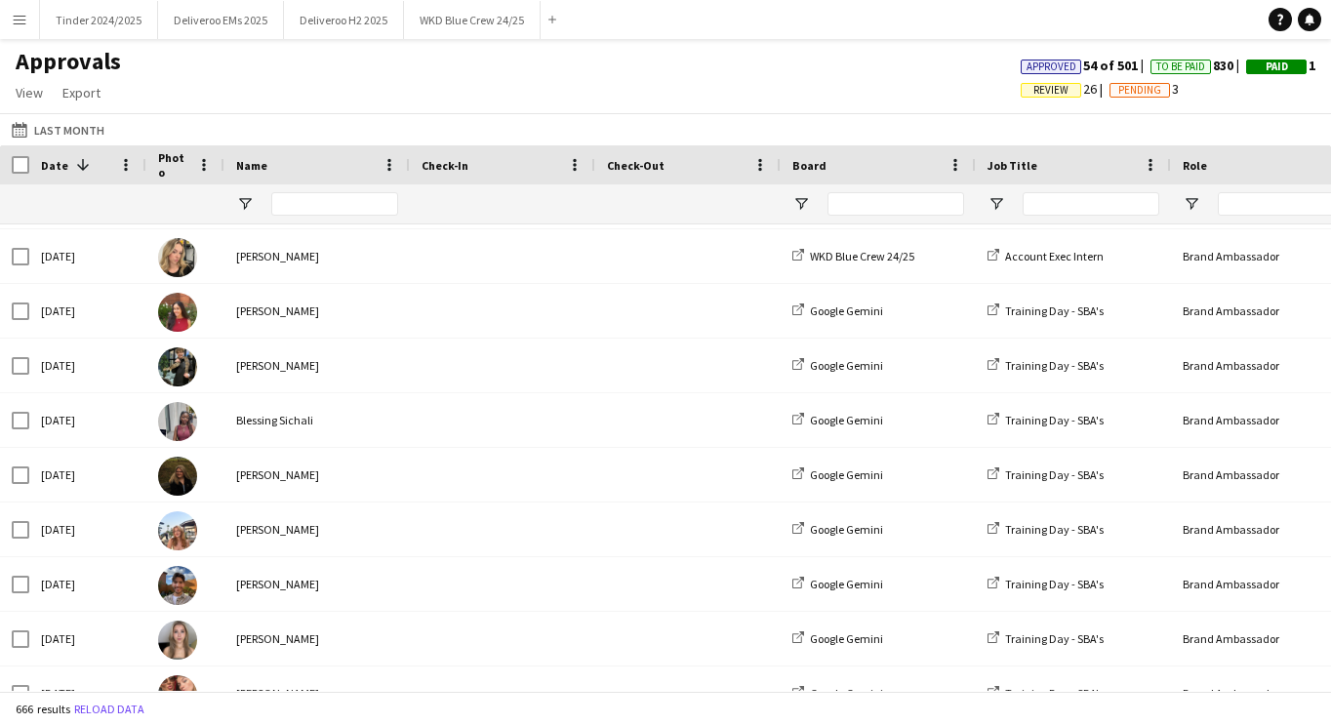
click at [340, 218] on div at bounding box center [334, 203] width 127 height 39
click at [336, 205] on input "Name Filter Input" at bounding box center [334, 203] width 127 height 23
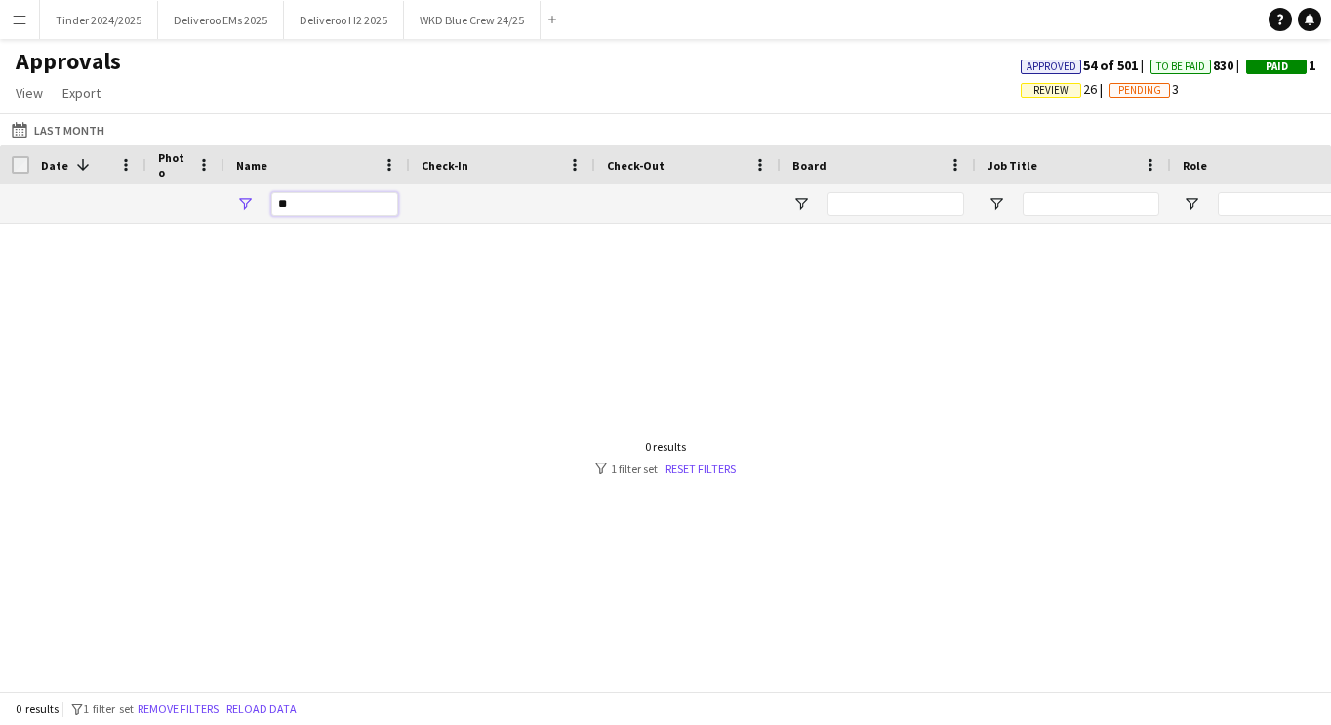
type input "*"
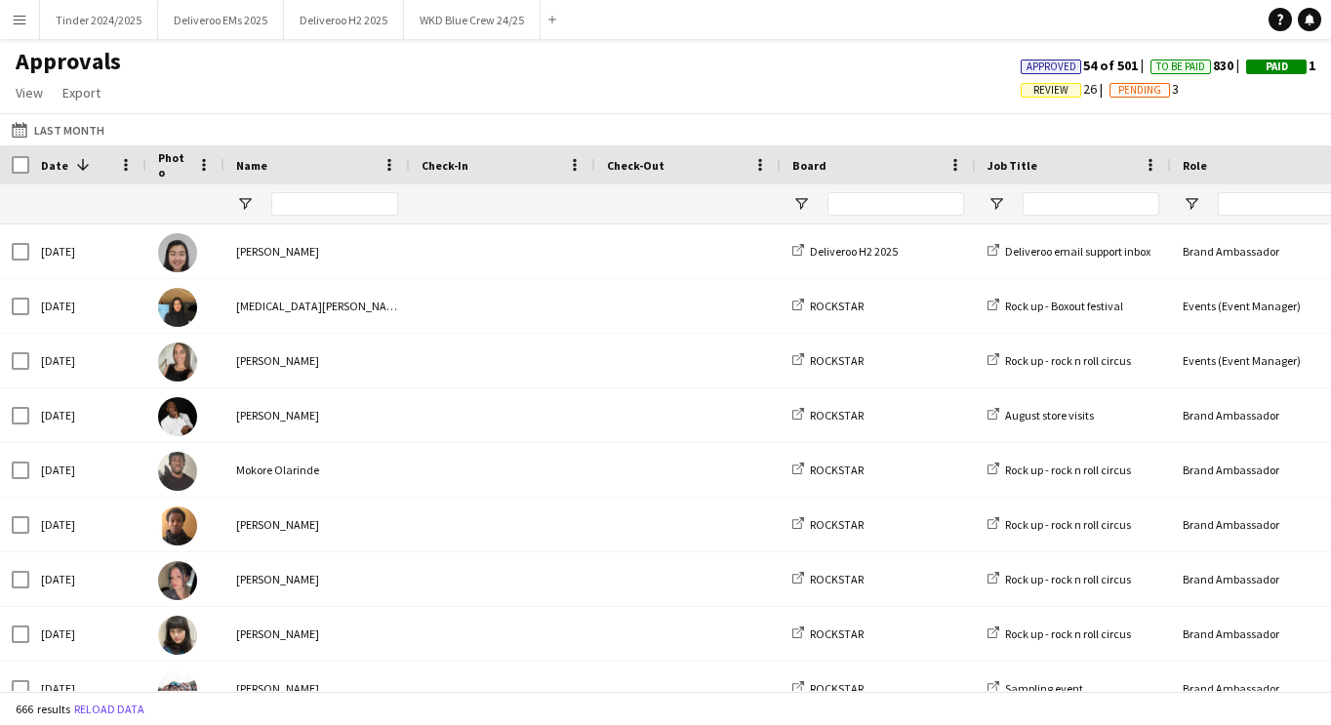
click at [459, 88] on div "Approvals View Customise view Customise filters Reset Filters Reset View Reset …" at bounding box center [665, 80] width 1331 height 66
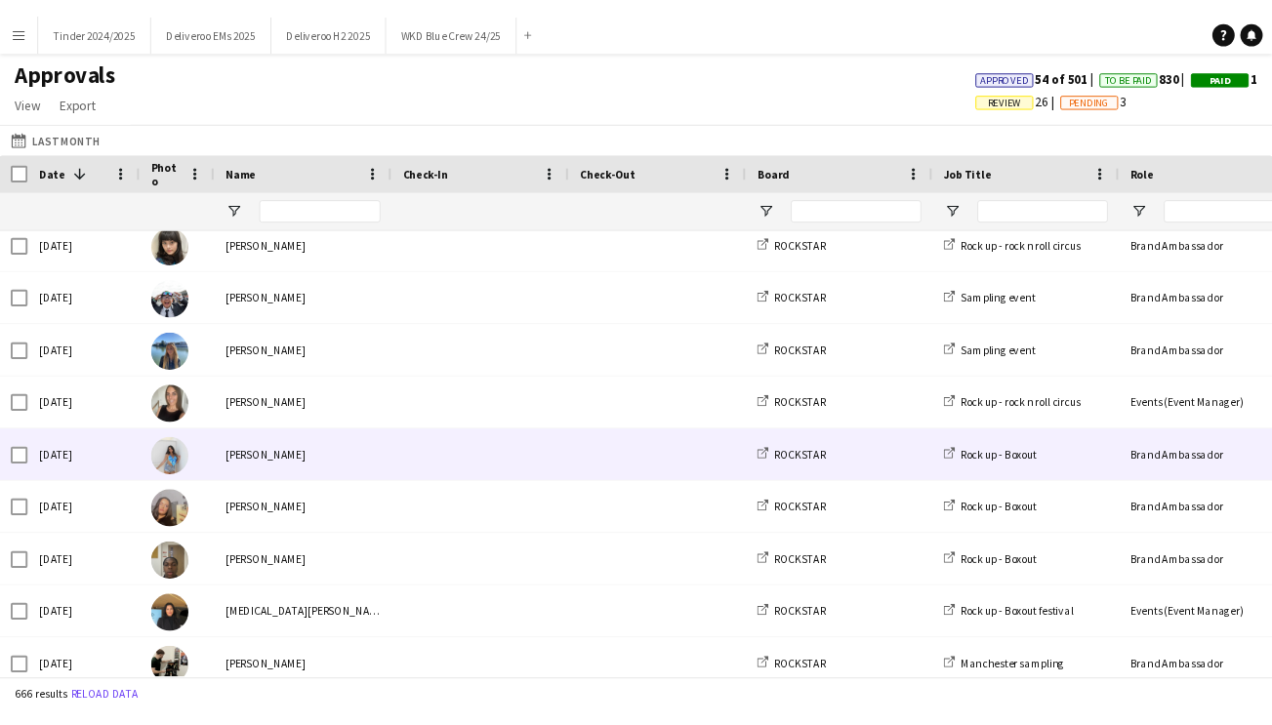
scroll to position [454, 0]
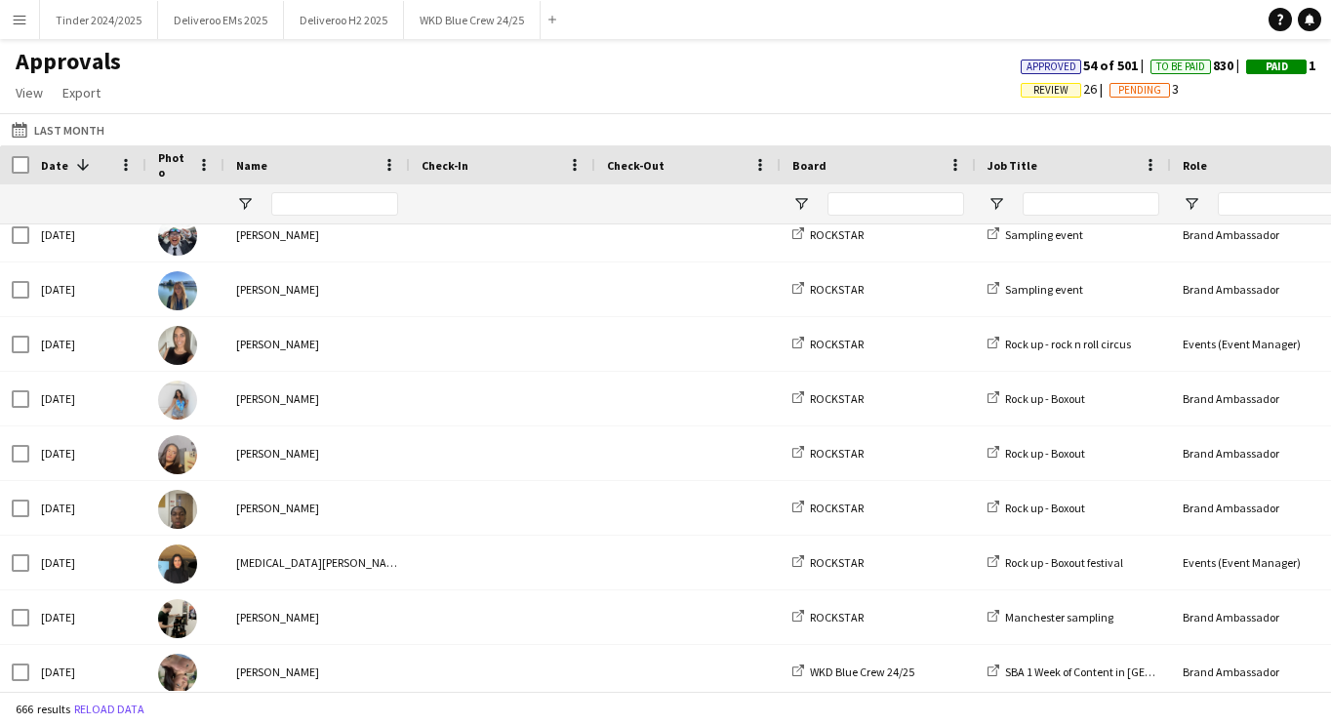
click at [614, 100] on div "Approvals View Customise view Customise filters Reset Filters Reset View Reset …" at bounding box center [665, 80] width 1331 height 66
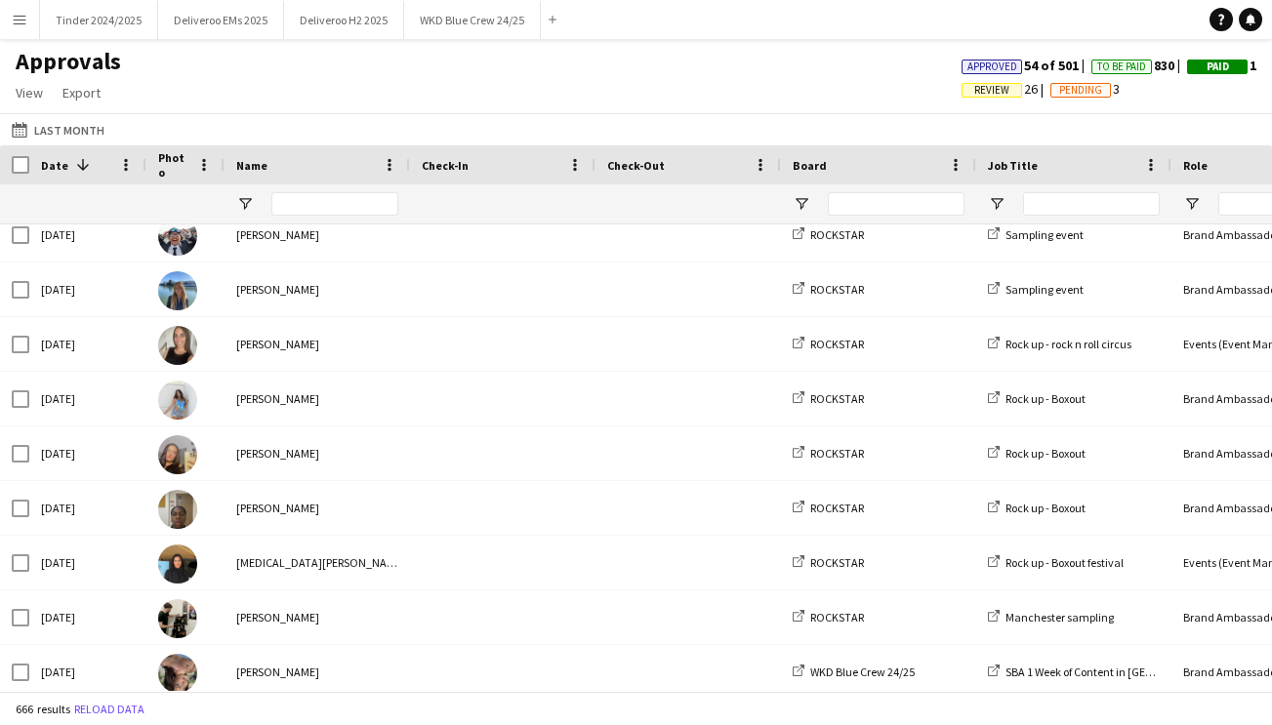
click at [319, 83] on div "Approvals View Customise view Customise filters Reset Filters Reset View Reset …" at bounding box center [636, 80] width 1272 height 66
click at [89, 15] on button "Tinder 2024/2025 Close" at bounding box center [99, 20] width 118 height 38
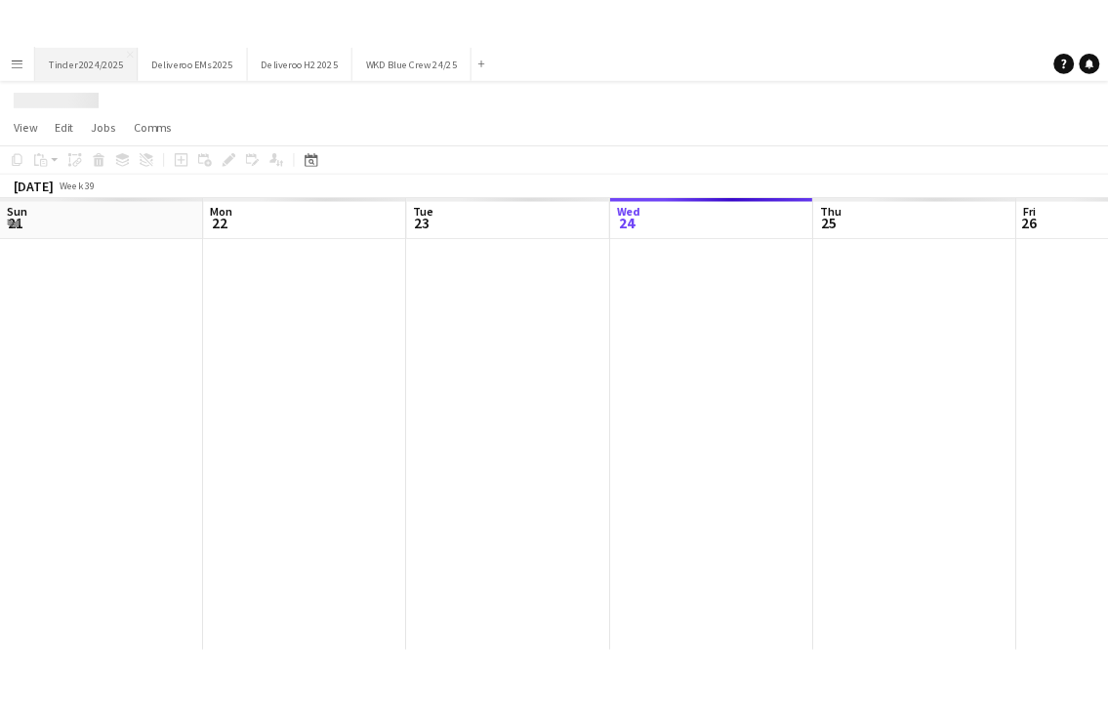
scroll to position [0, 467]
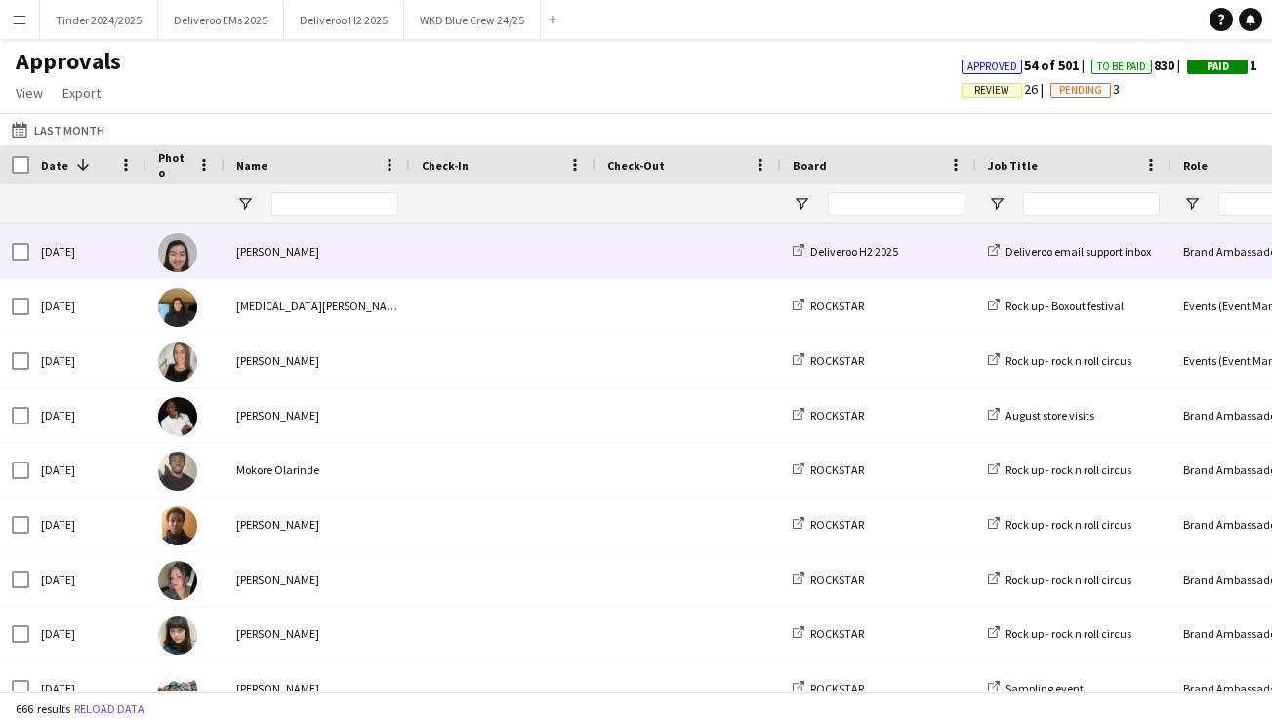
click at [395, 250] on div "[PERSON_NAME]" at bounding box center [316, 251] width 185 height 54
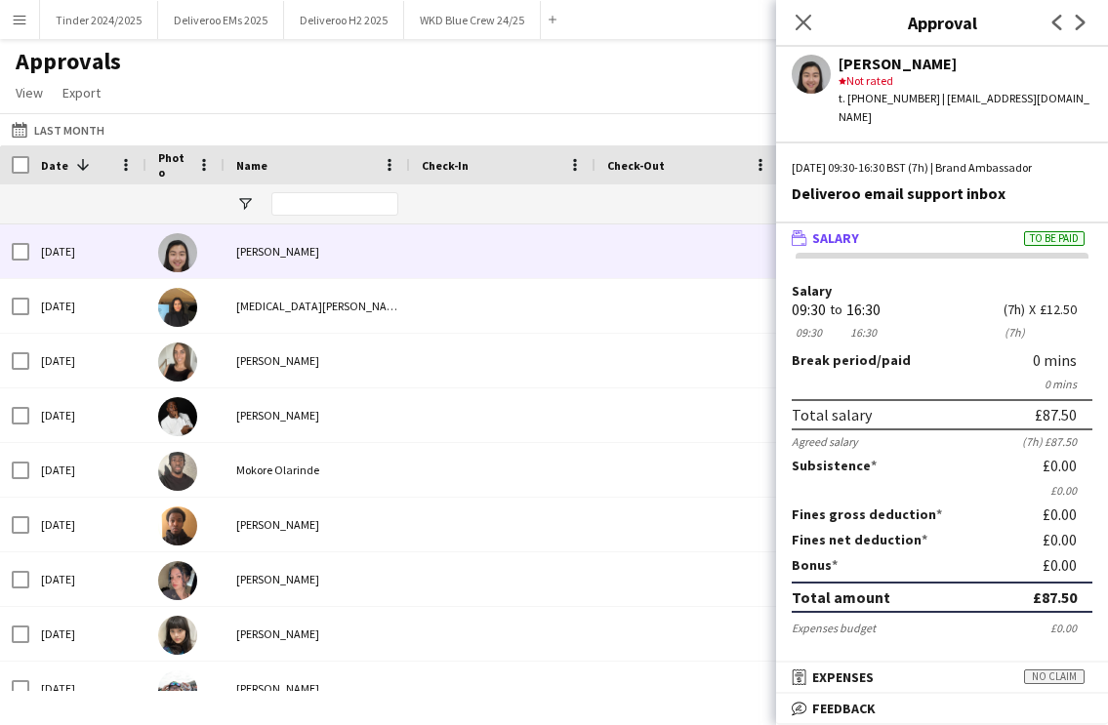
click at [475, 69] on div "Approvals View Customise view Customise filters Reset Filters Reset View Reset …" at bounding box center [554, 80] width 1108 height 66
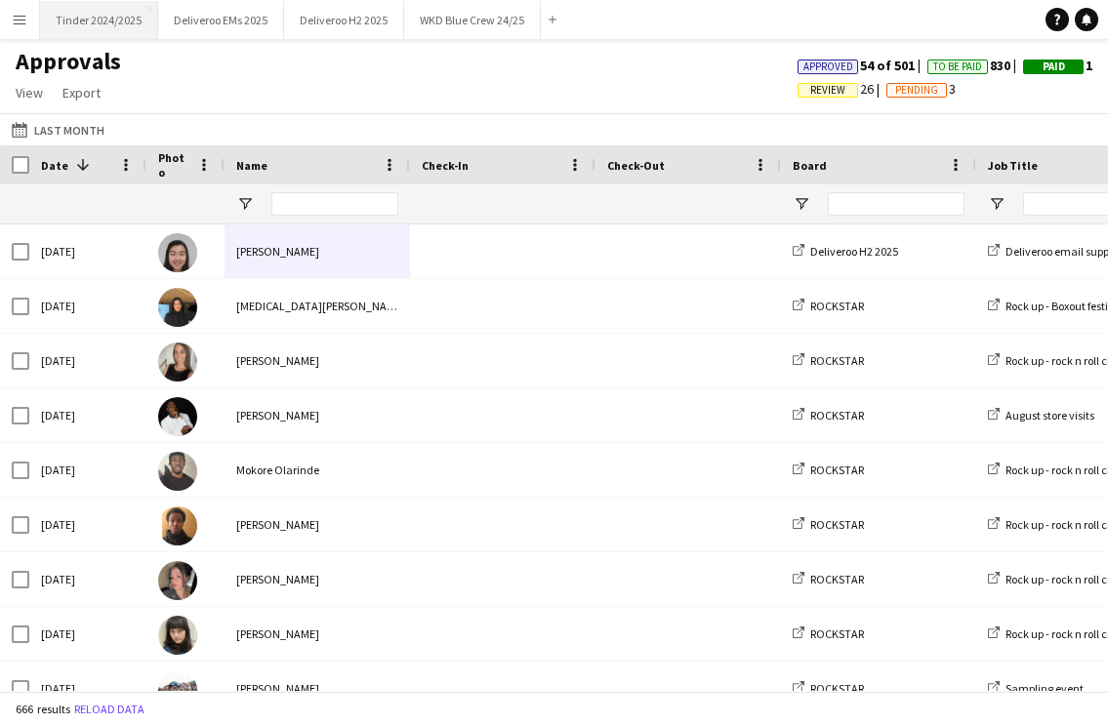
click at [87, 21] on button "Tinder 2024/2025 Close" at bounding box center [99, 20] width 118 height 38
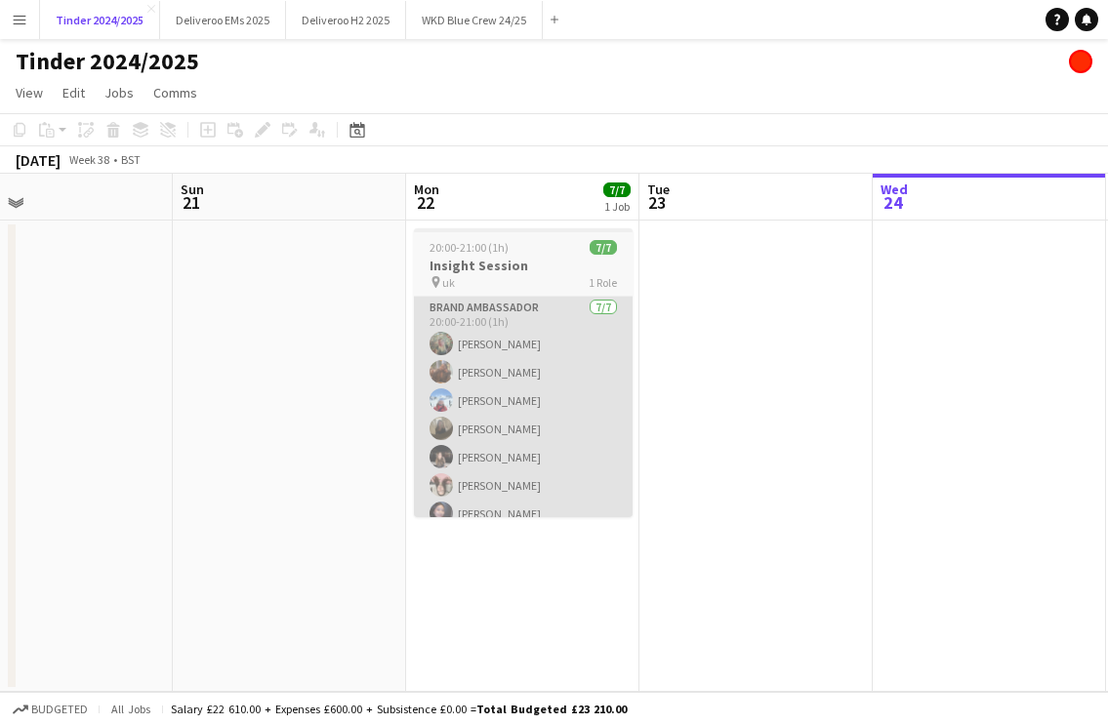
scroll to position [0, 801]
